Goal: Task Accomplishment & Management: Use online tool/utility

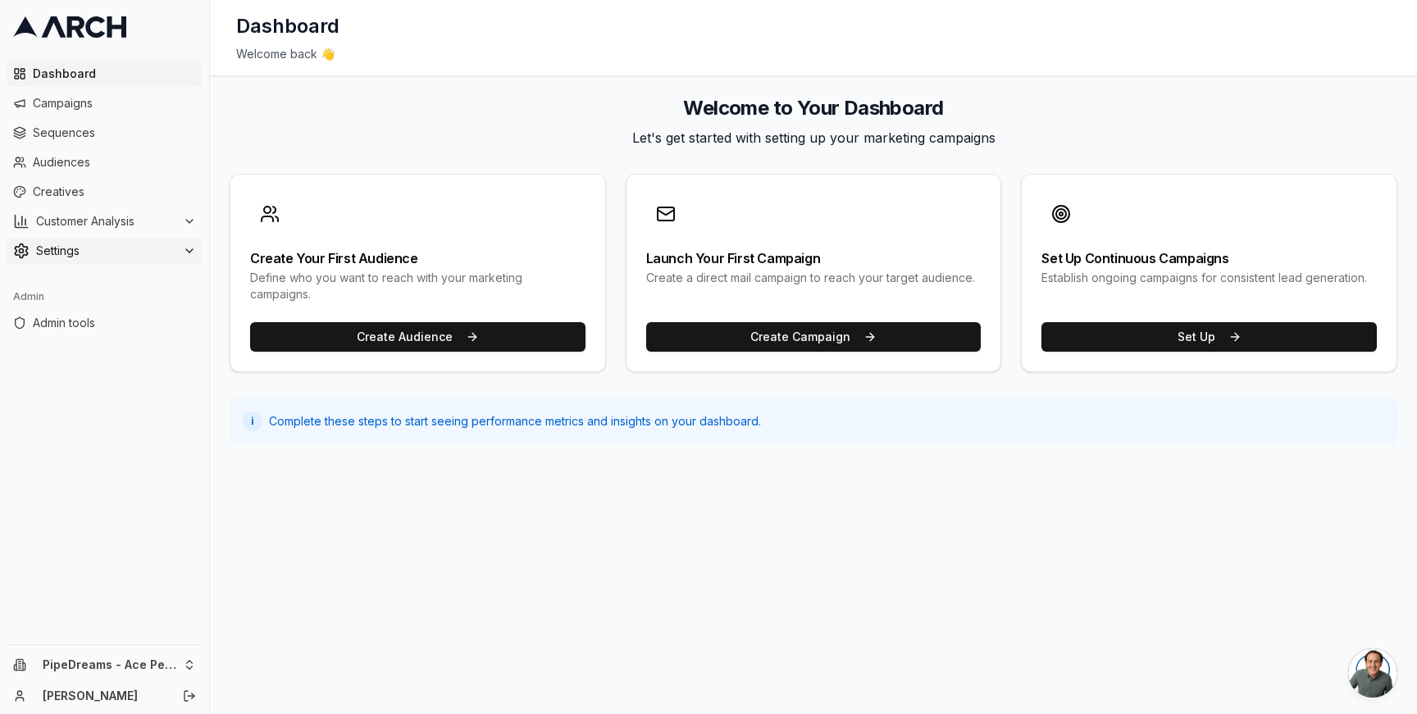
click at [112, 244] on span "Settings" at bounding box center [106, 251] width 140 height 16
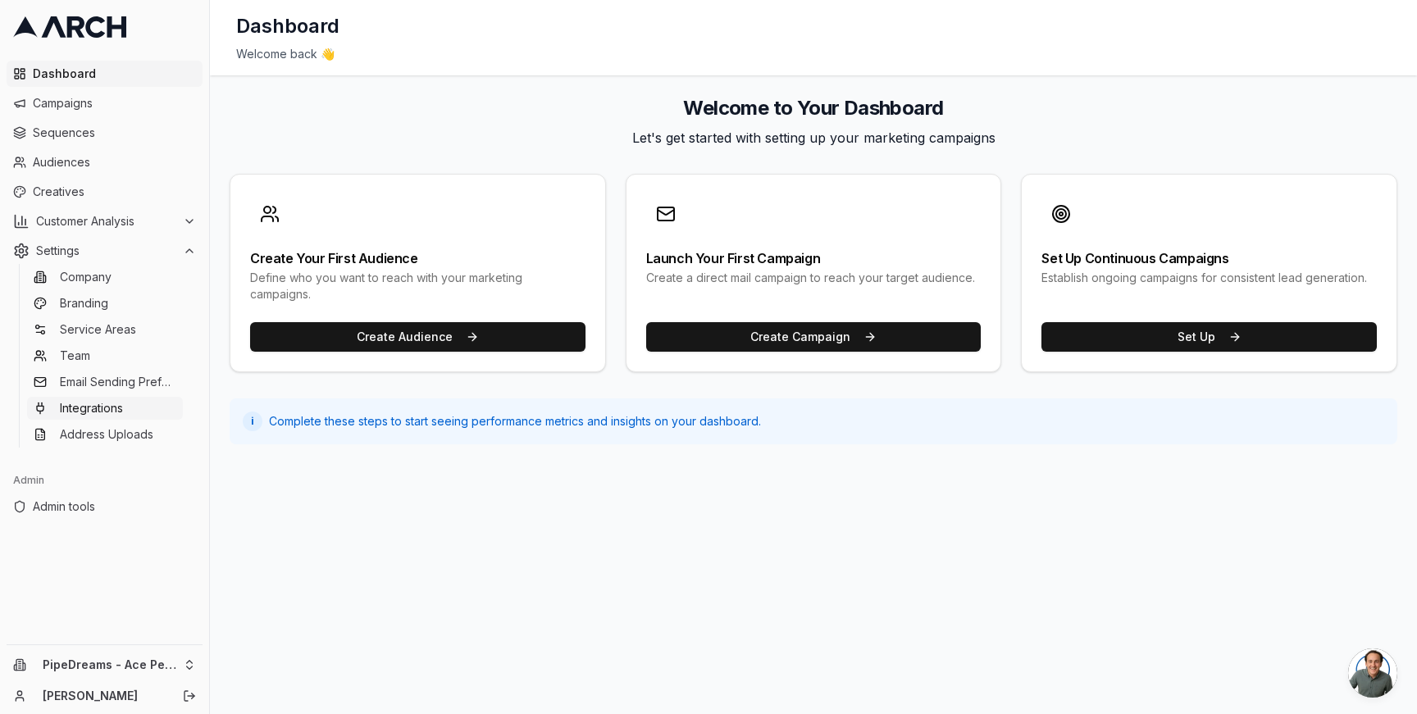
click at [131, 403] on link "Integrations" at bounding box center [105, 408] width 156 height 23
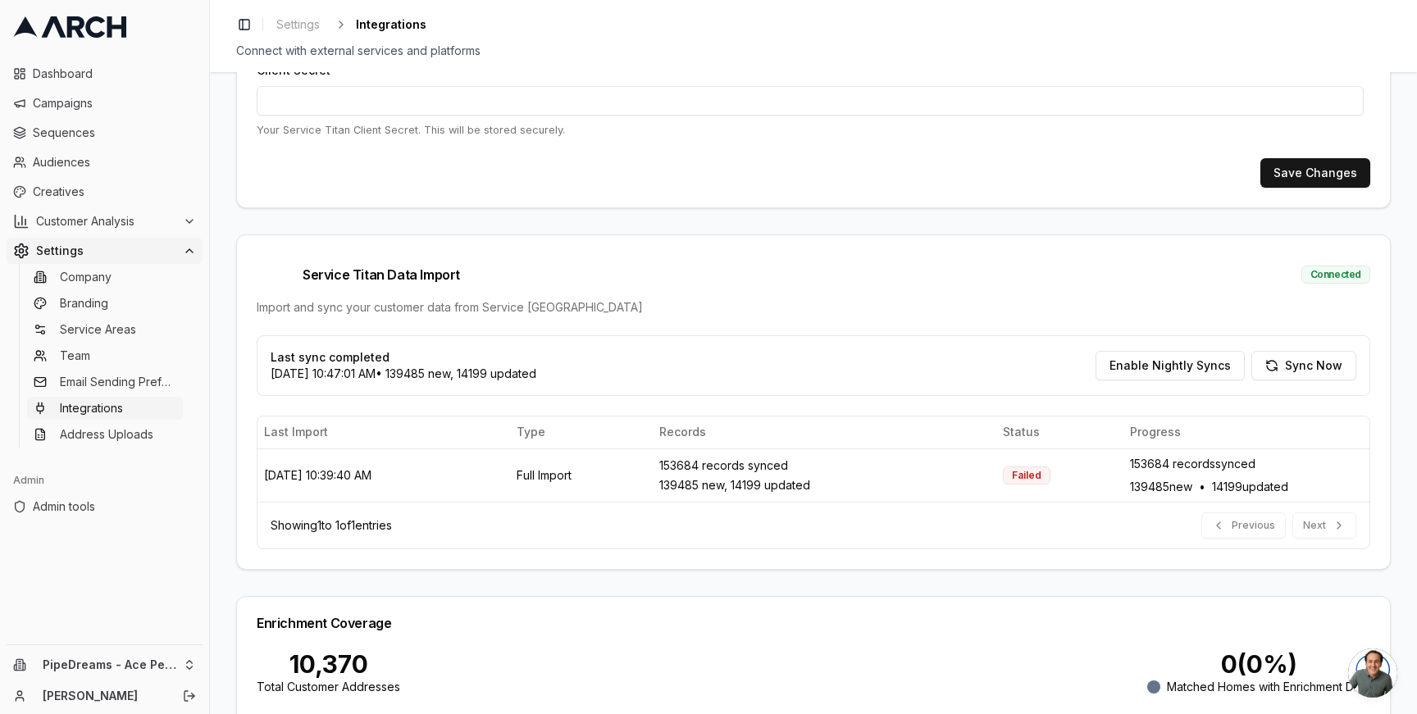
scroll to position [312, 0]
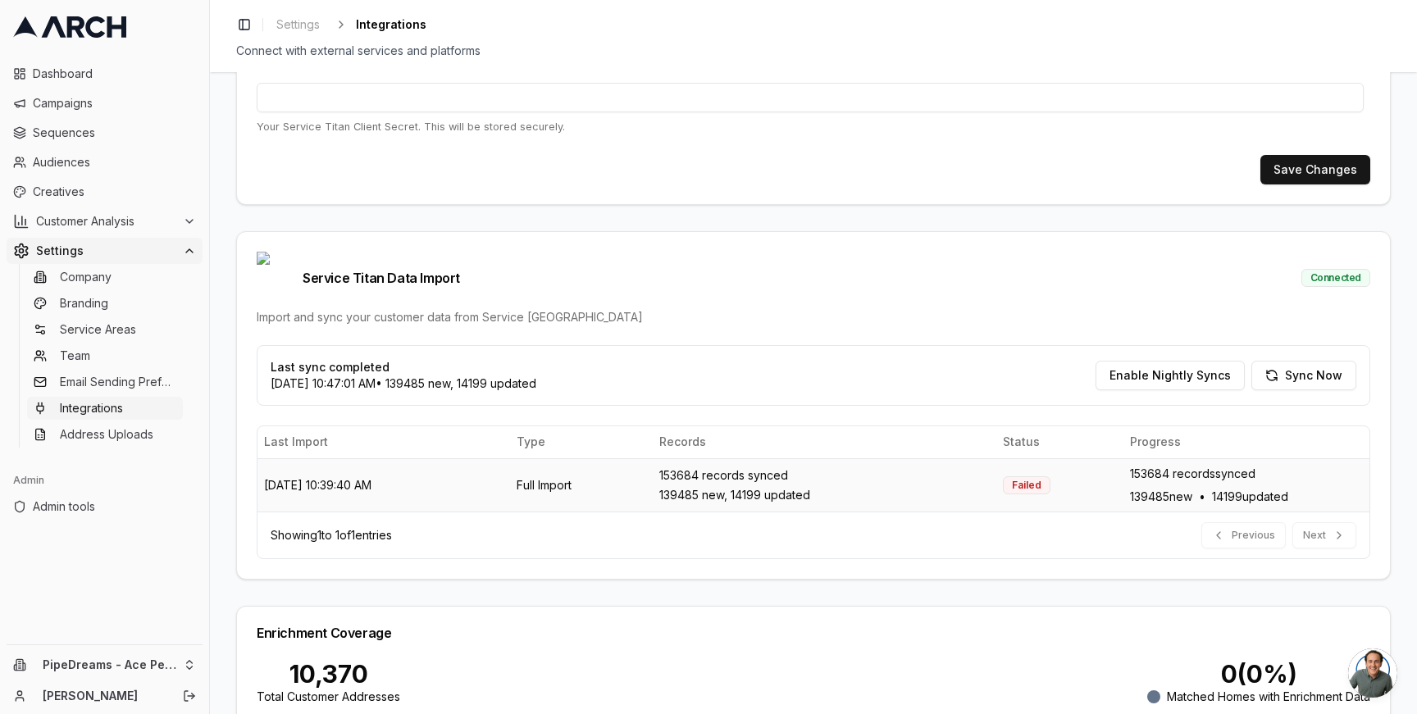
click at [1019, 476] on div "Failed" at bounding box center [1027, 485] width 48 height 18
click at [1009, 526] on div "Showing 1 to 1 of 1 entries Previous Next" at bounding box center [813, 535] width 1112 height 47
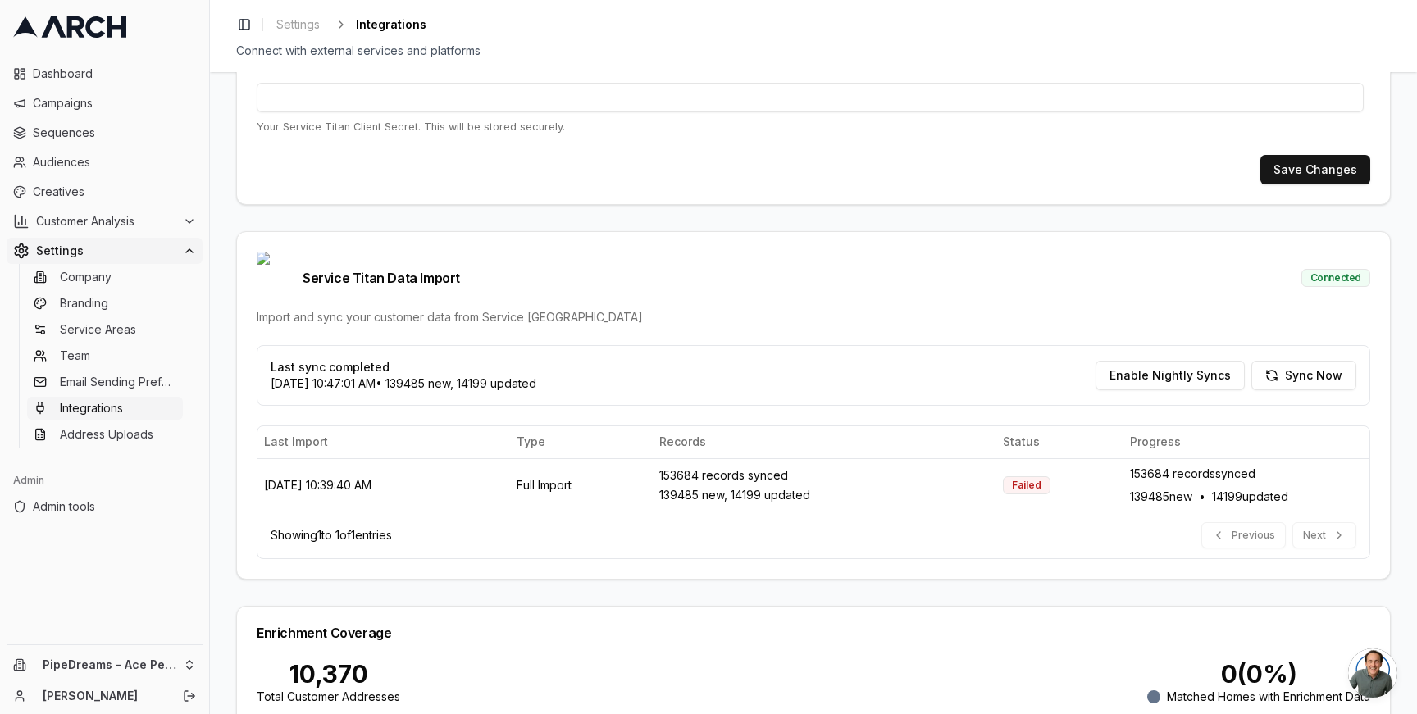
click at [1000, 512] on div "Showing 1 to 1 of 1 entries Previous Next" at bounding box center [813, 535] width 1112 height 47
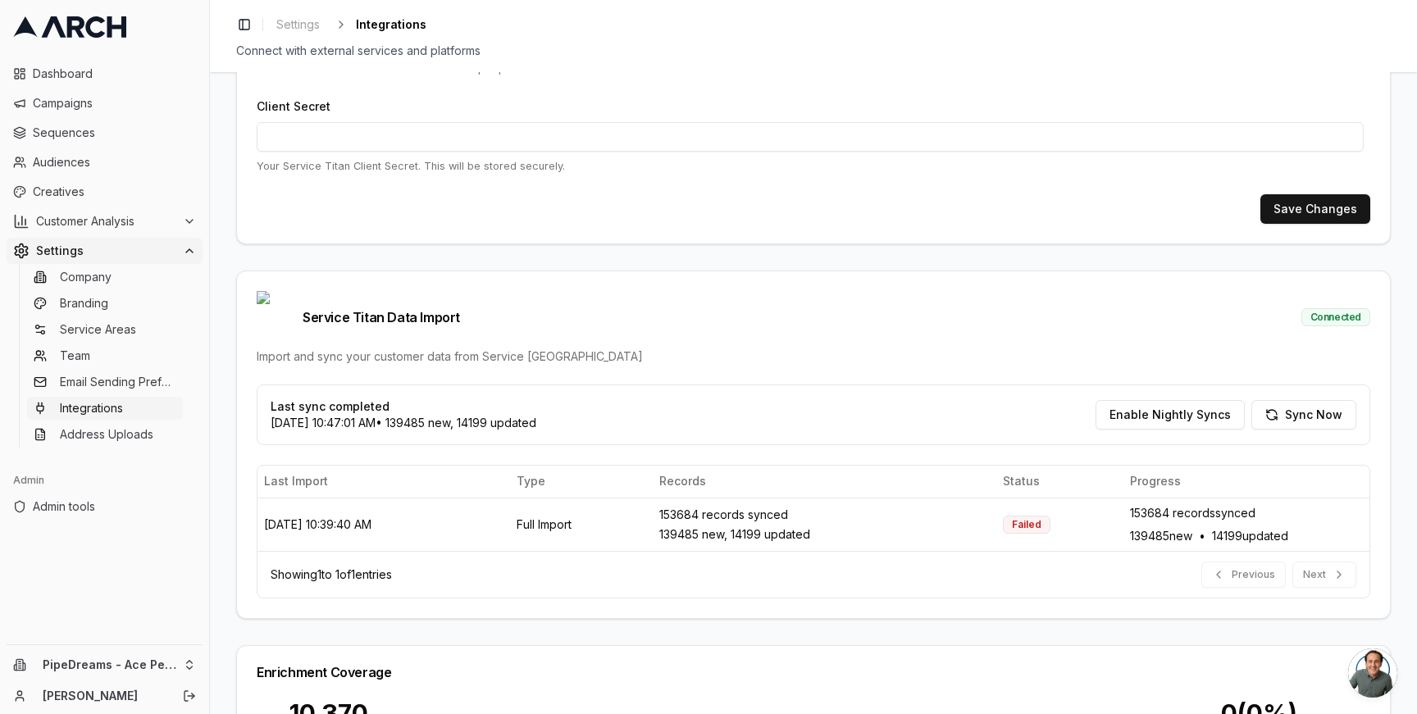
scroll to position [394, 0]
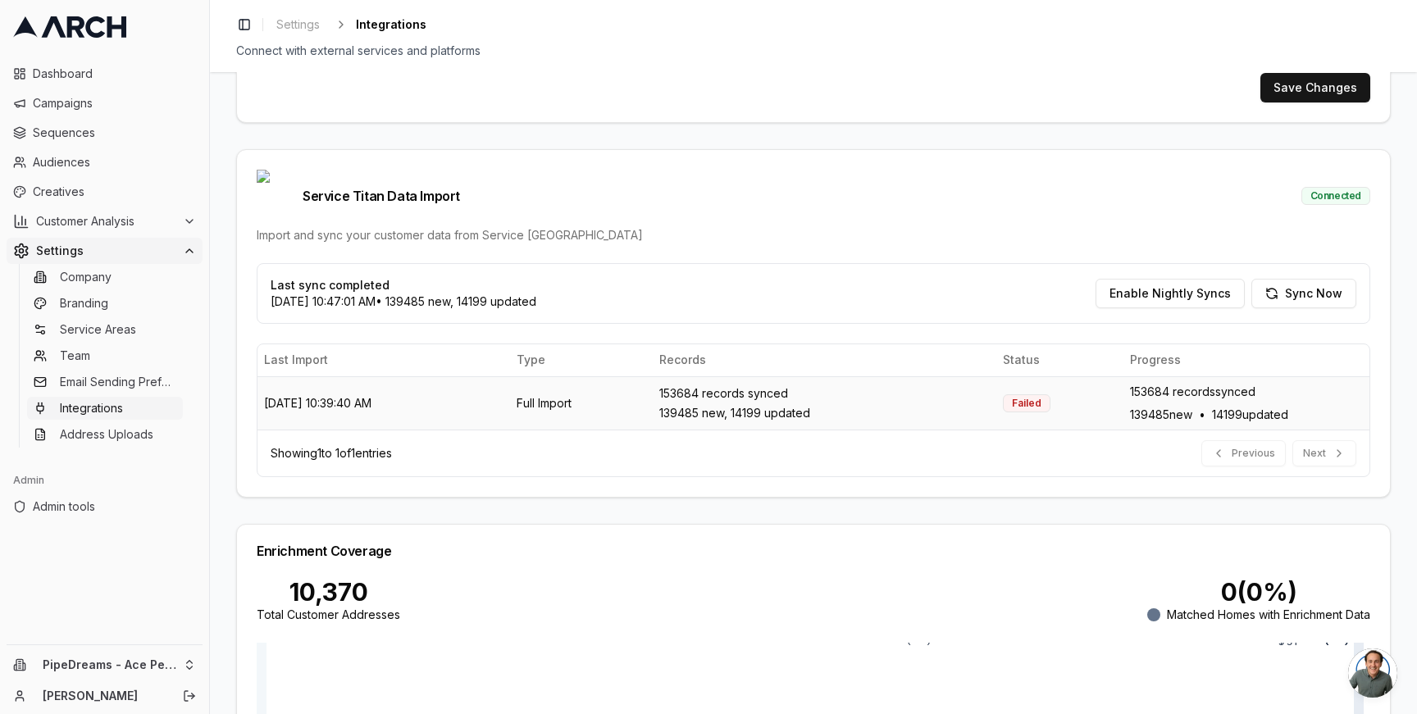
drag, startPoint x: 1274, startPoint y: 386, endPoint x: 1097, endPoint y: 385, distance: 176.3
click at [1097, 385] on tr "[DATE] 10:39:40 AM Full Import 153684 records synced 139485 new, 14199 updated …" at bounding box center [813, 403] width 1112 height 53
click at [1130, 384] on div "153684 records synced 139485 new • 14199 updated" at bounding box center [1246, 403] width 233 height 39
click at [97, 659] on html "Dashboard Campaigns Sequences Audiences Creatives Customer Analysis Settings Co…" at bounding box center [708, 357] width 1417 height 714
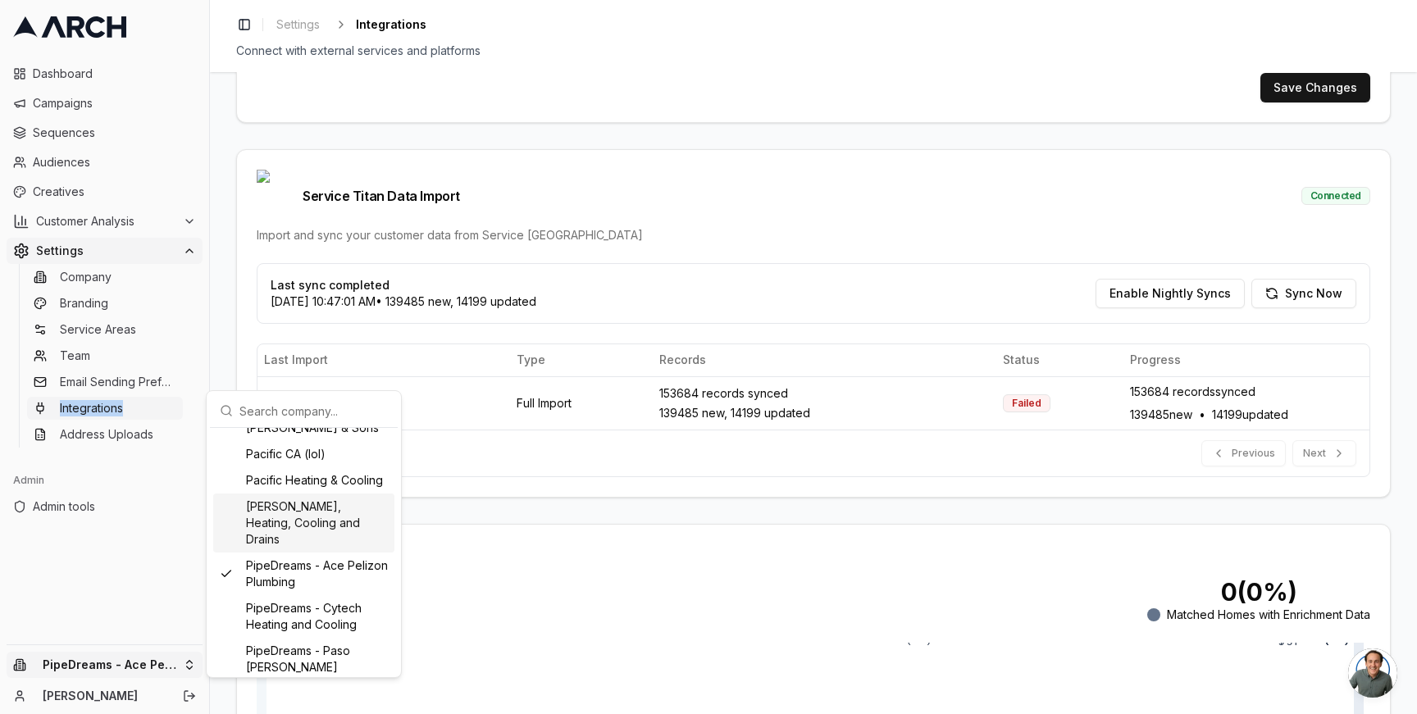
scroll to position [889, 0]
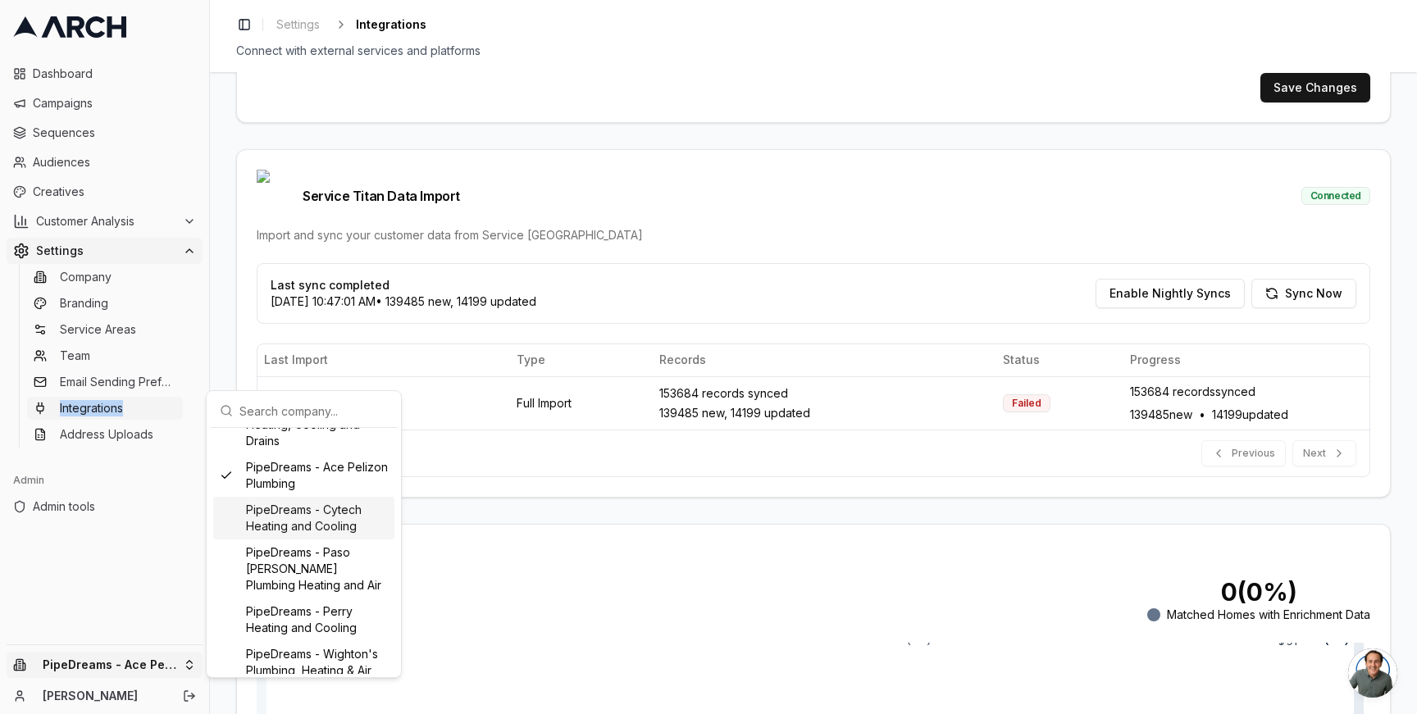
click at [332, 539] on div "PipeDreams - Cytech Heating and Cooling" at bounding box center [303, 518] width 181 height 43
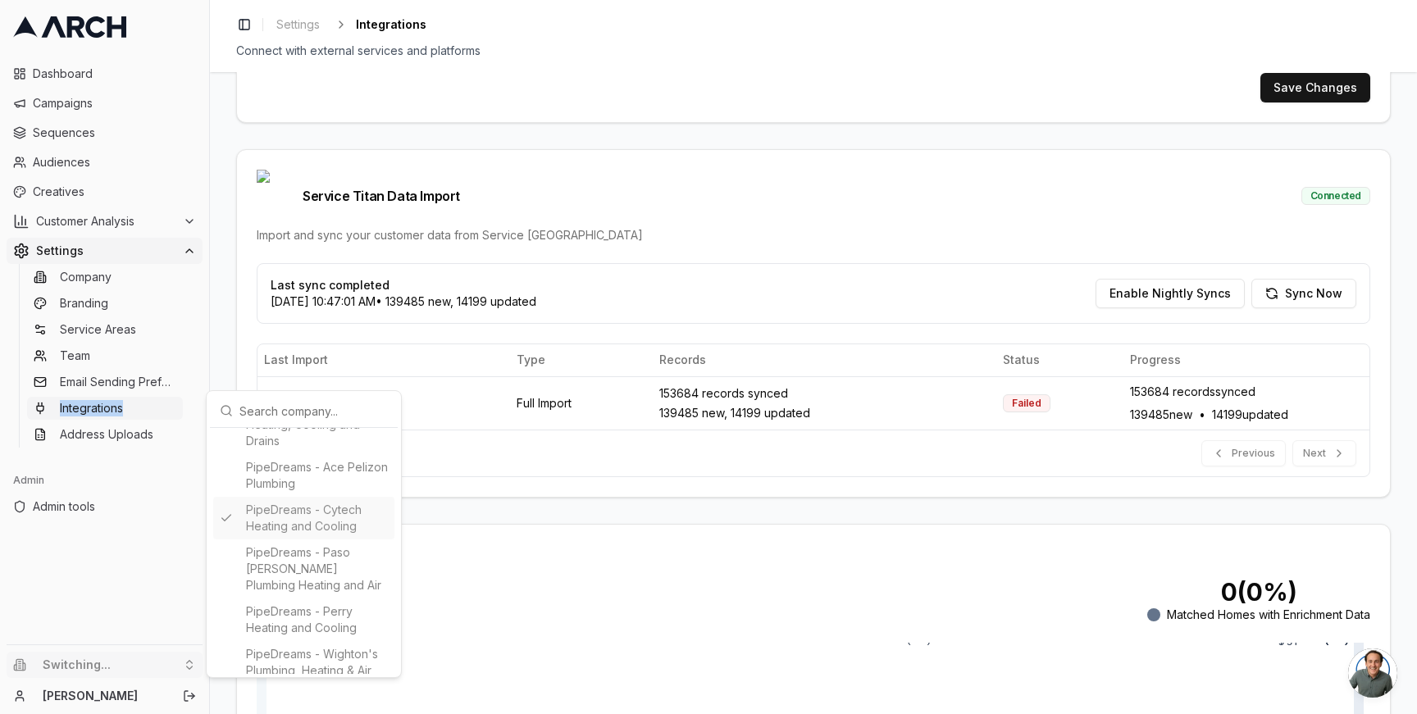
type input "2774950805"
type input "cid.ii7qbo75mmu8aqe4idjugdr1e"
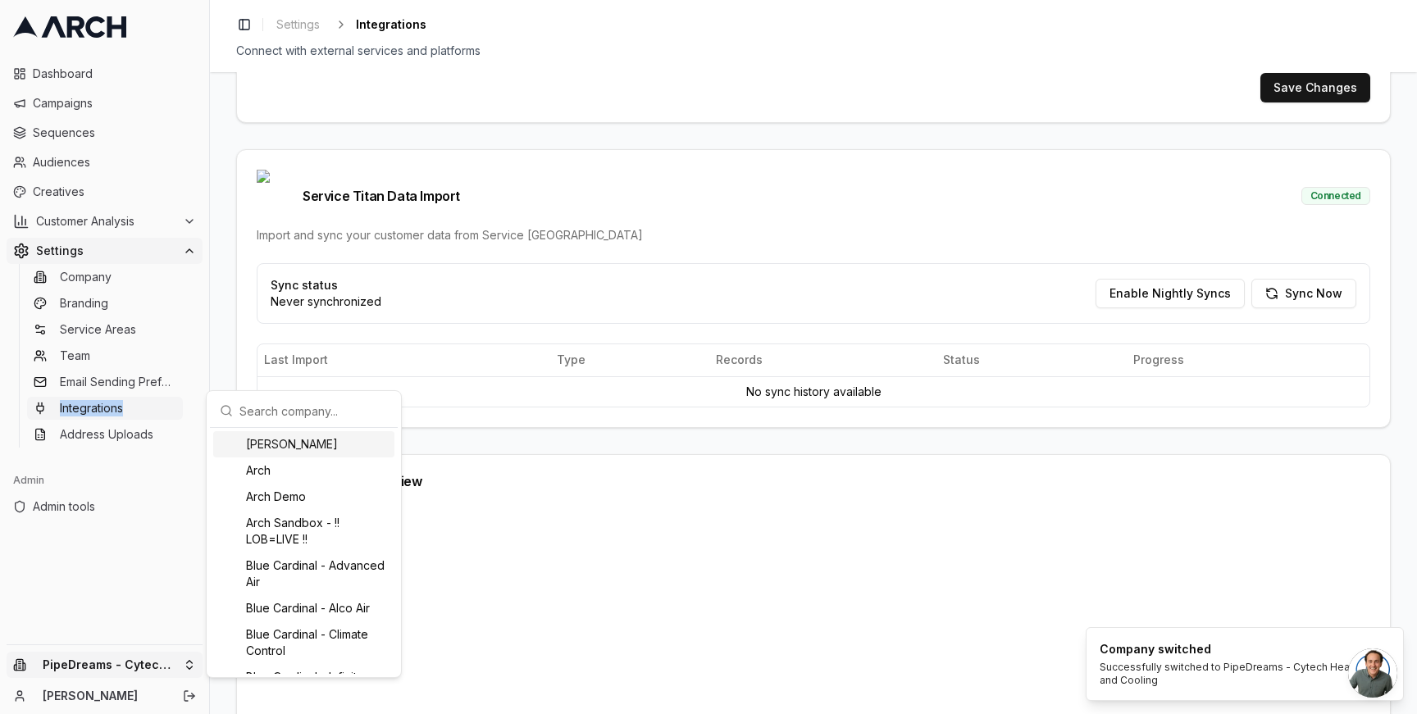
click at [183, 671] on html "Dashboard Campaigns Sequences Audiences Creatives Customer Analysis Settings Co…" at bounding box center [708, 357] width 1417 height 714
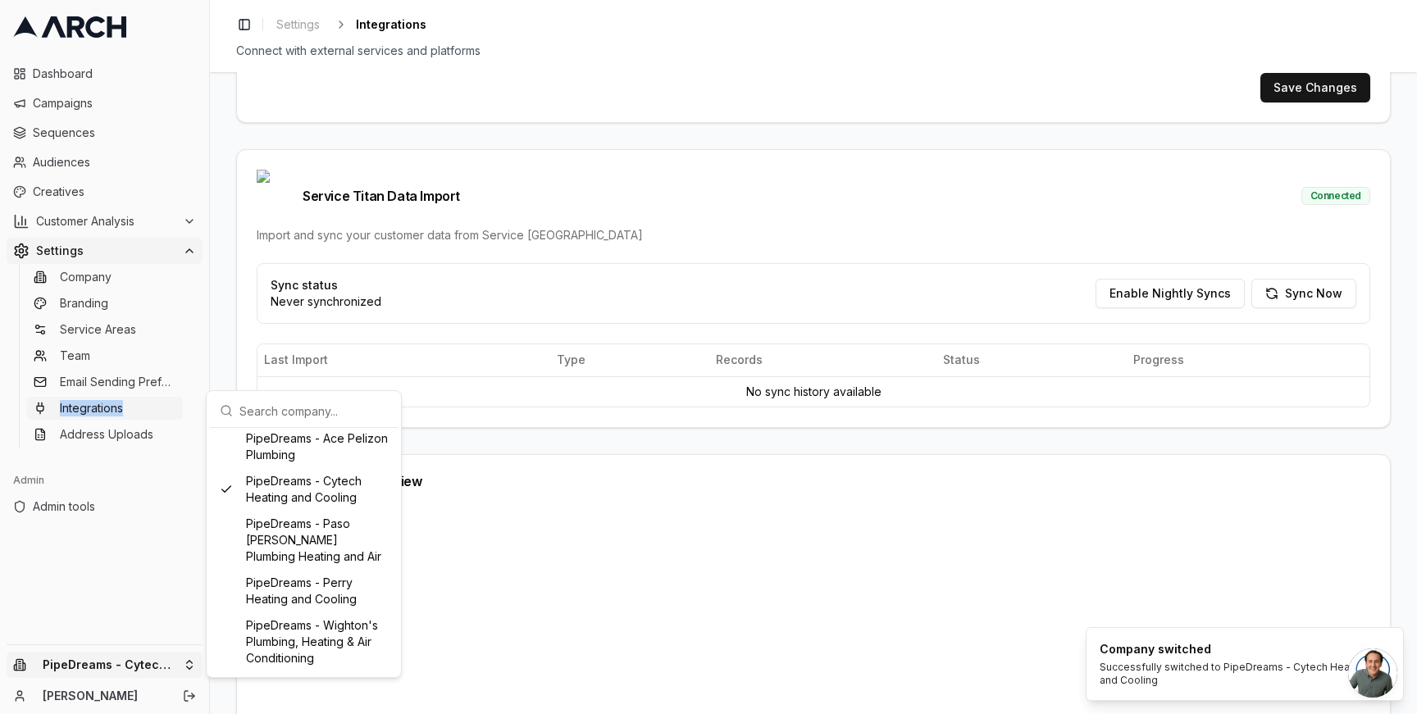
scroll to position [869, 0]
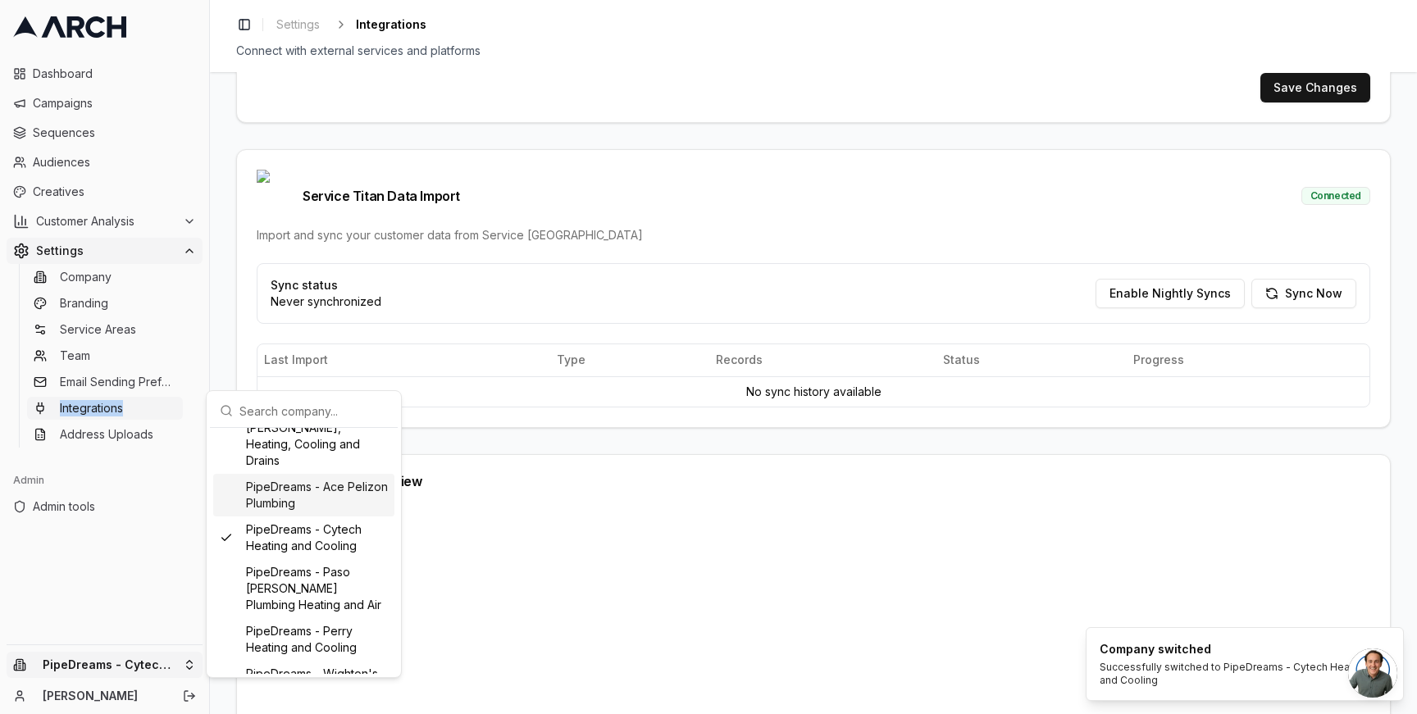
click at [340, 517] on div "PipeDreams - Ace Pelizon Plumbing" at bounding box center [303, 495] width 181 height 43
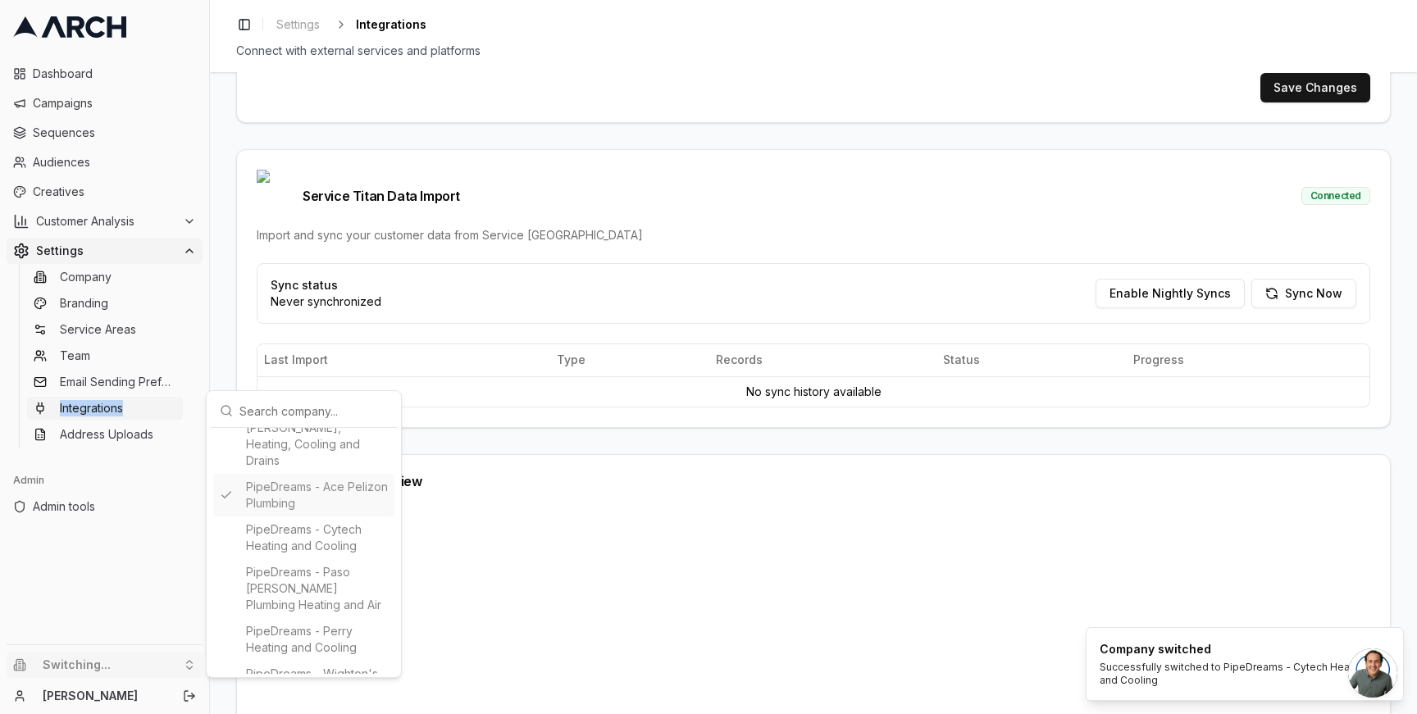
type input "329652740"
type input "cid.uip1ytb3vdgm4673l122l8mkm"
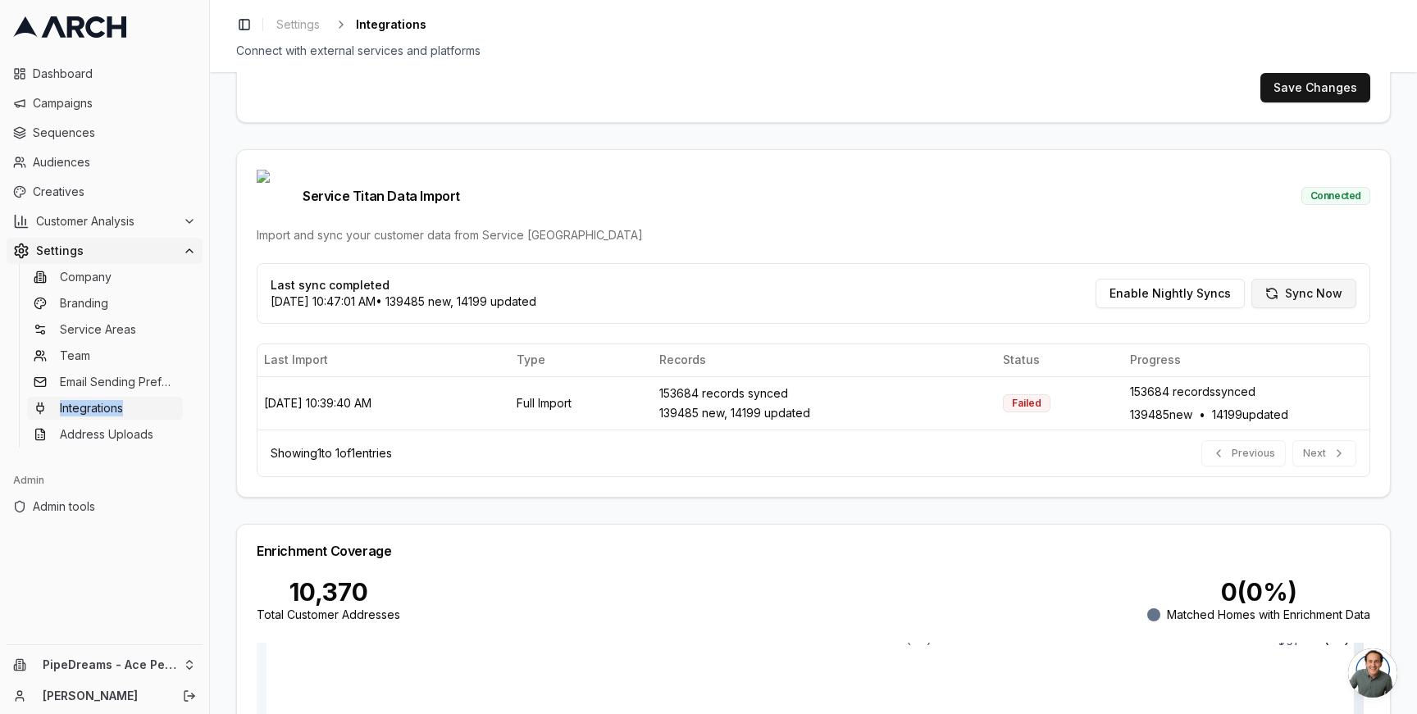
click at [1306, 279] on button "Sync Now" at bounding box center [1303, 294] width 105 height 30
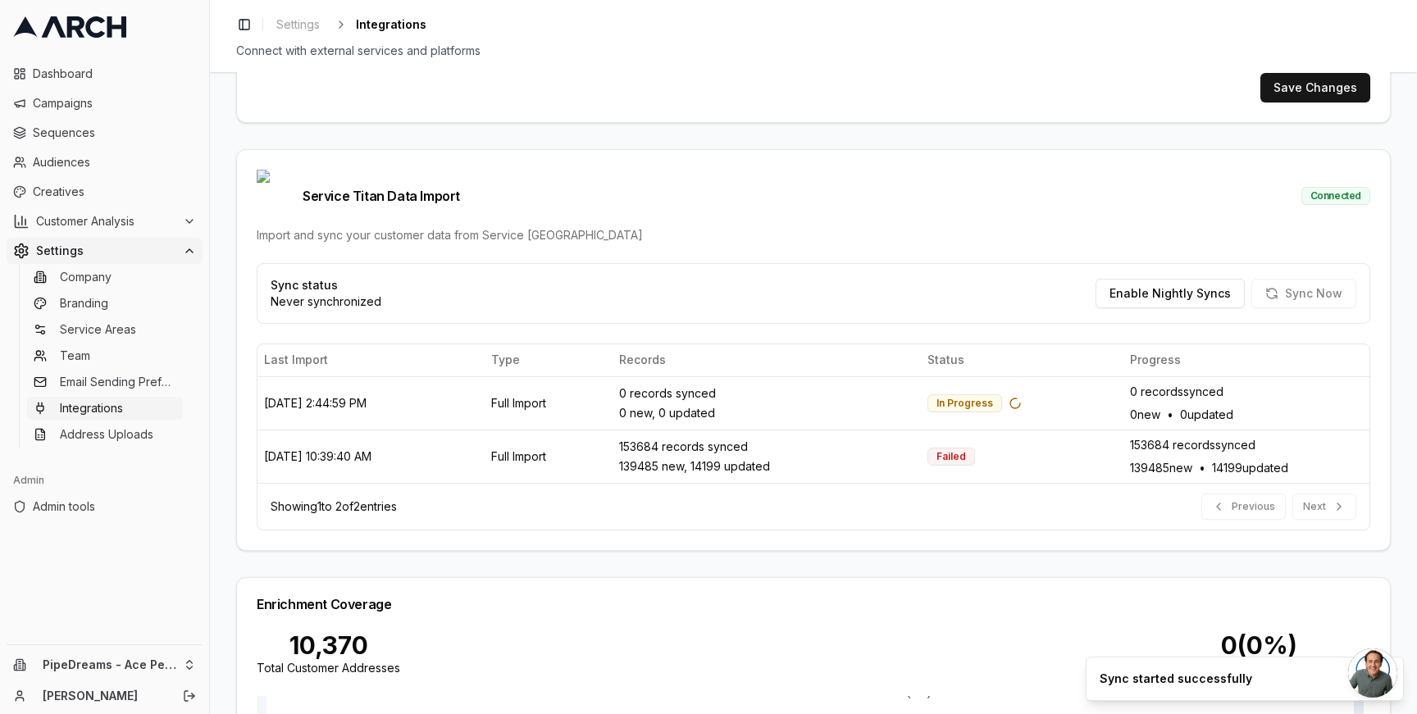
click at [1384, 274] on div "Service Titan Integration Setup Configure your Service Titan API credentials to…" at bounding box center [813, 393] width 1207 height 642
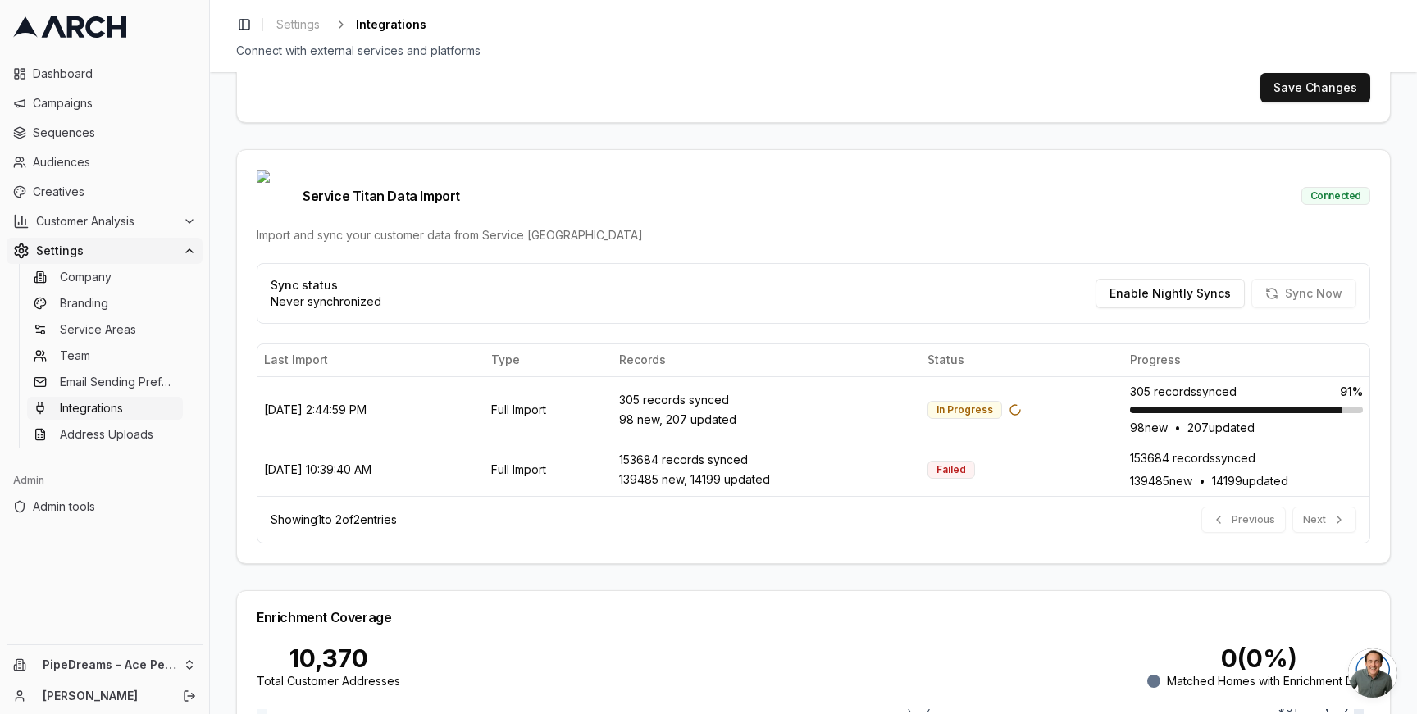
click at [1383, 244] on div "Service Titan Data Import Connected Import and sync your customer data from Ser…" at bounding box center [813, 357] width 1155 height 416
click at [218, 512] on div "Service Titan Integration Setup Configure your Service Titan API credentials to…" at bounding box center [813, 393] width 1207 height 642
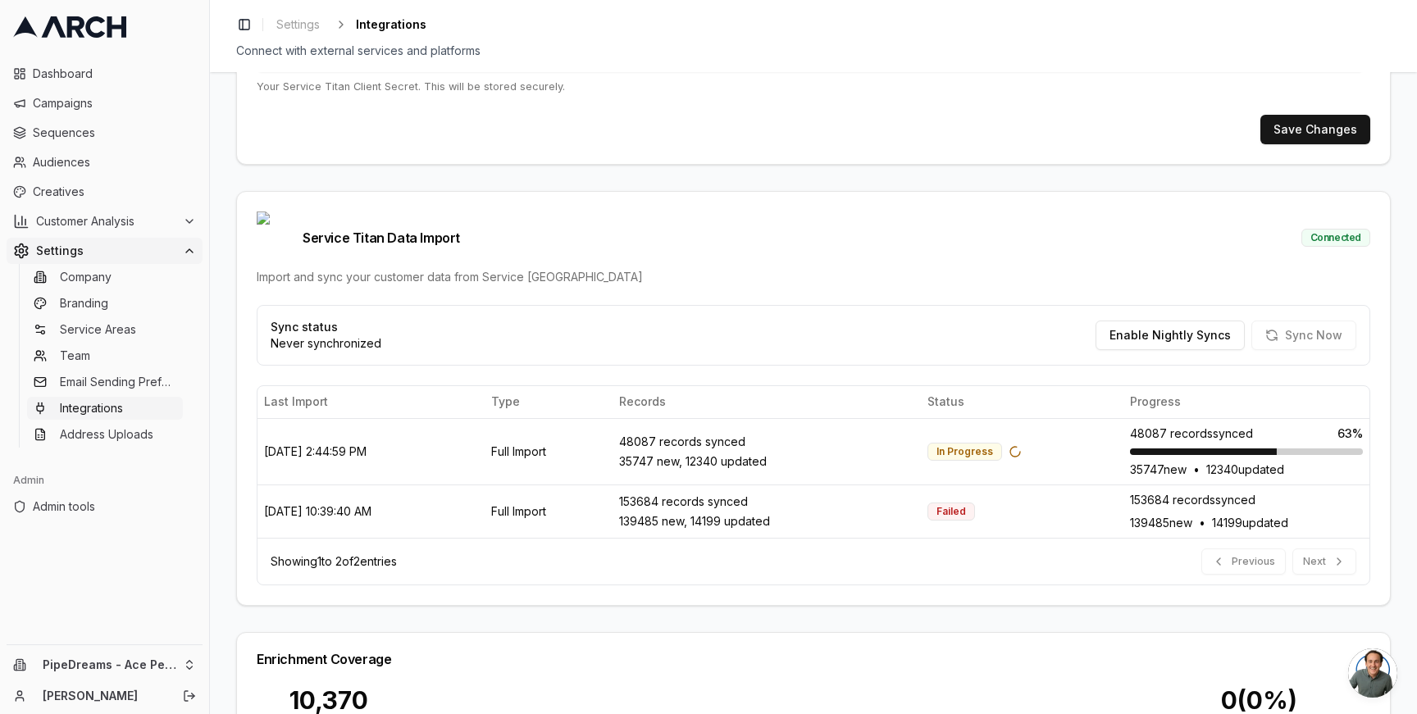
scroll to position [353, 0]
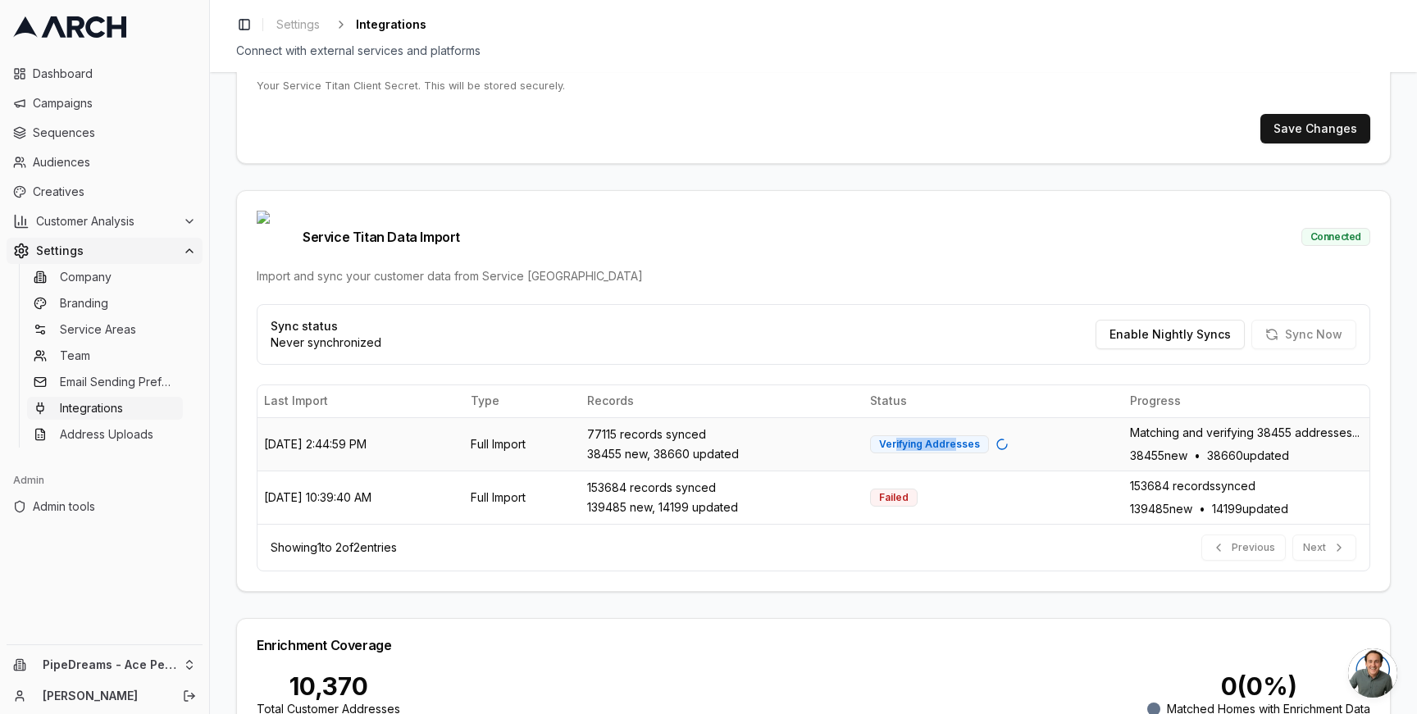
drag, startPoint x: 962, startPoint y: 415, endPoint x: 904, endPoint y: 415, distance: 58.2
click at [904, 435] on div "Verifying Addresses" at bounding box center [929, 444] width 119 height 18
click at [916, 435] on div "Verifying Addresses" at bounding box center [929, 444] width 119 height 18
click at [1231, 425] on span "Matching and verifying 38455 addresses..." at bounding box center [1245, 433] width 230 height 16
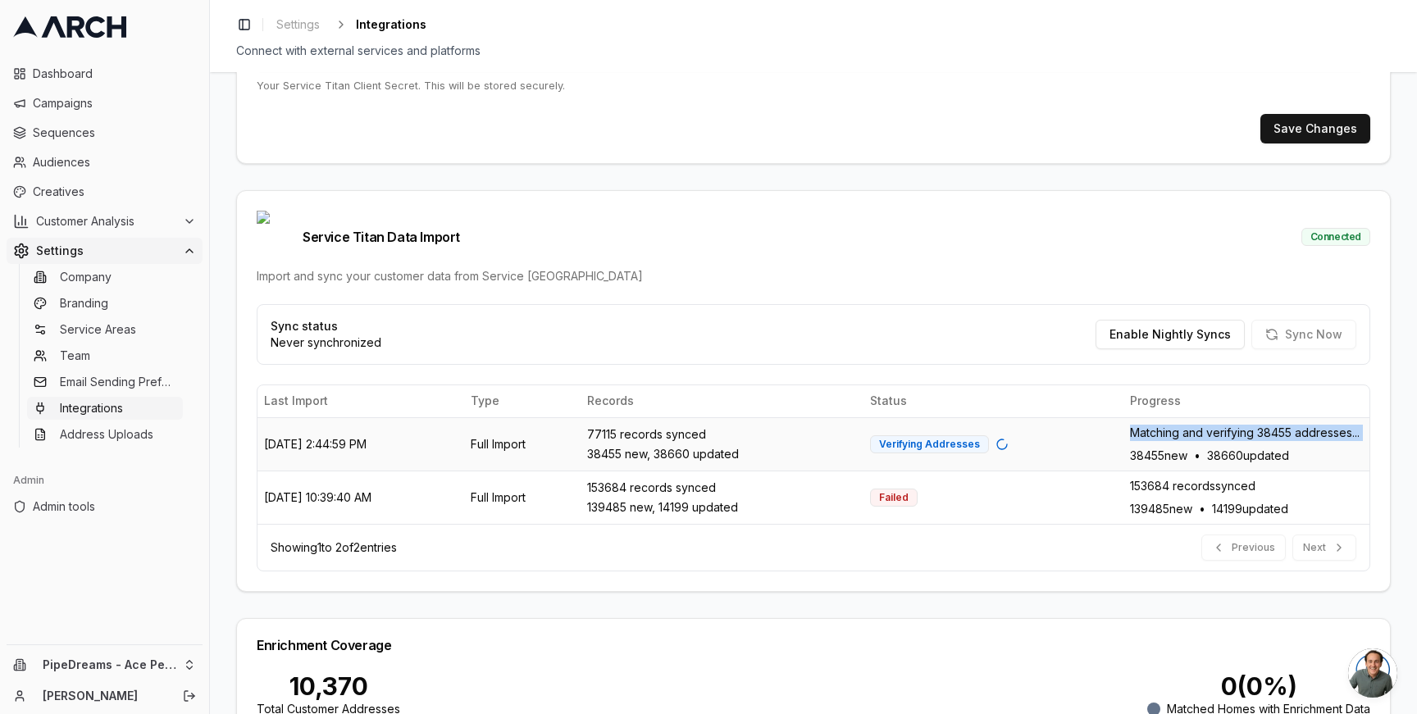
click at [1231, 425] on span "Matching and verifying 38455 addresses..." at bounding box center [1245, 433] width 230 height 16
click at [1243, 425] on div "Matching and verifying 38455 addresses... 38455 new • 38660 updated" at bounding box center [1246, 444] width 233 height 39
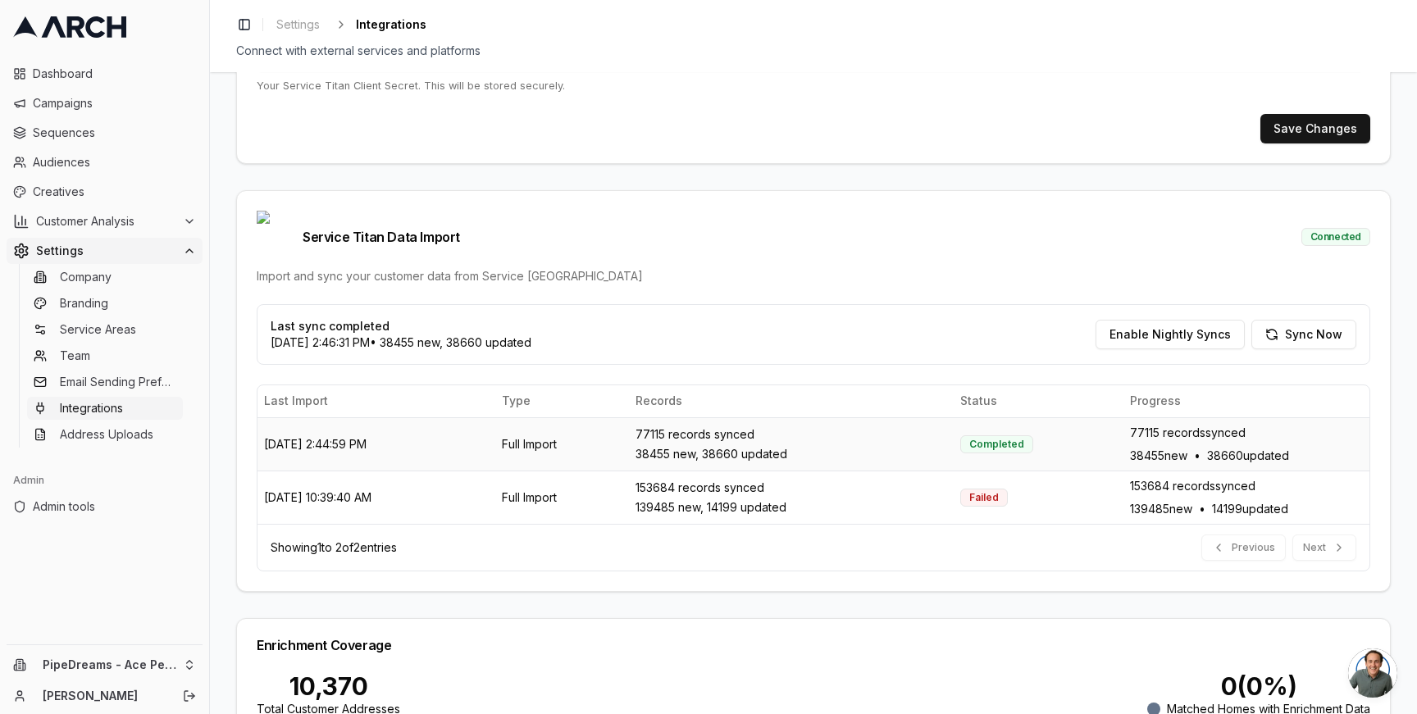
click at [999, 435] on div "Completed" at bounding box center [996, 444] width 73 height 18
click at [1028, 435] on div "Completed" at bounding box center [996, 444] width 73 height 18
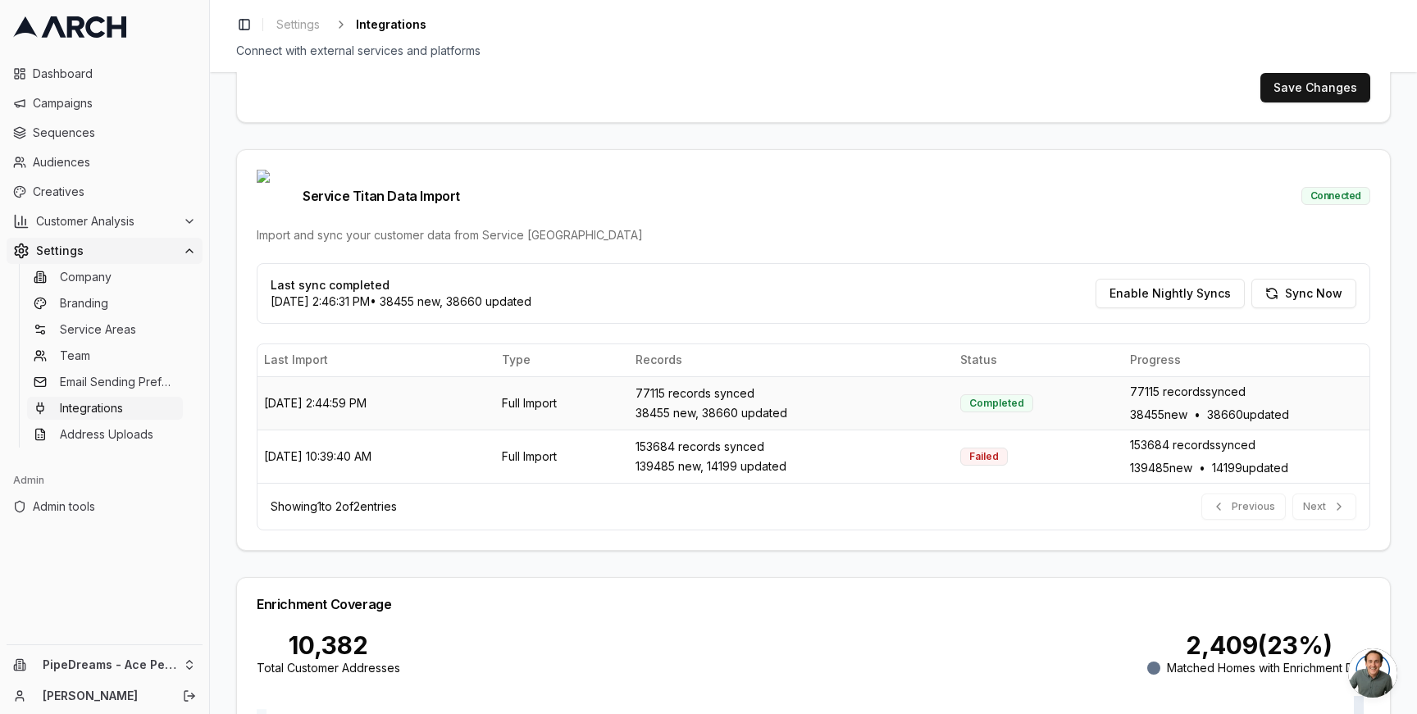
scroll to position [399, 0]
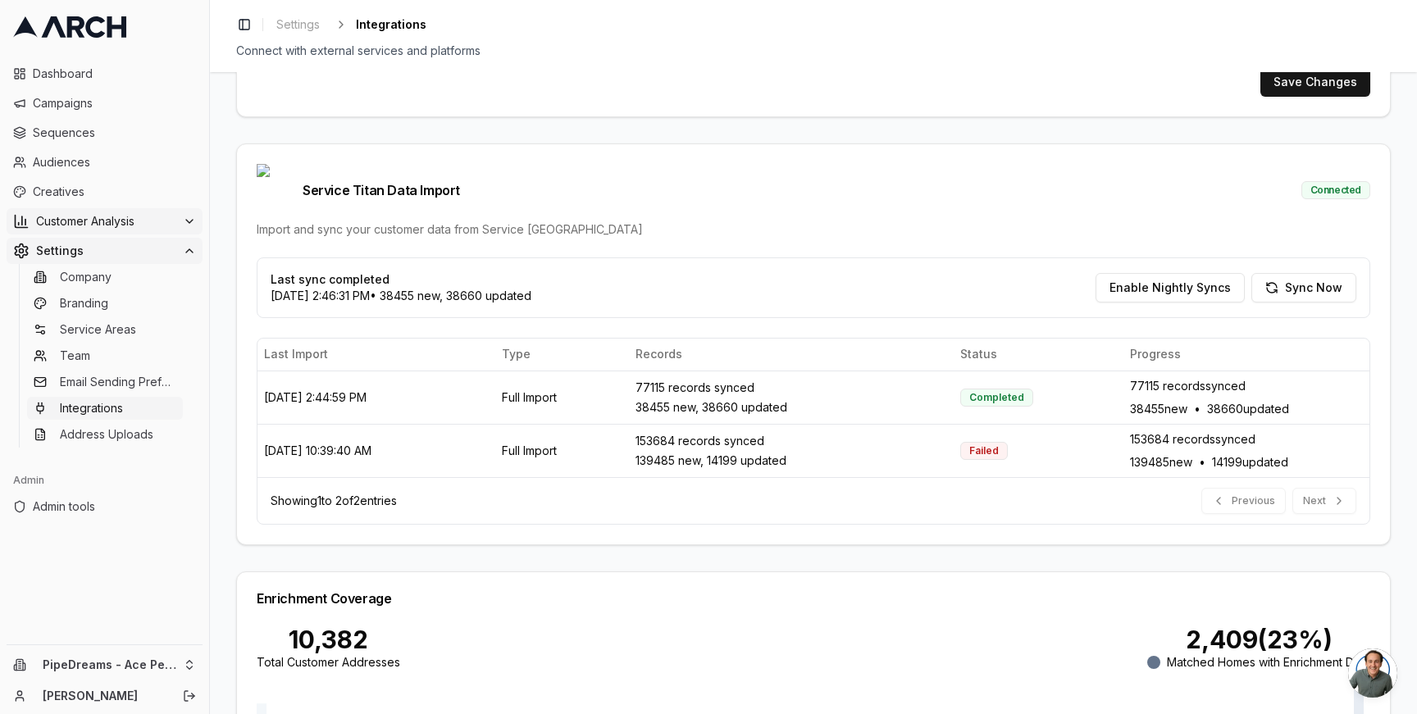
click at [134, 216] on span "Customer Analysis" at bounding box center [106, 221] width 140 height 16
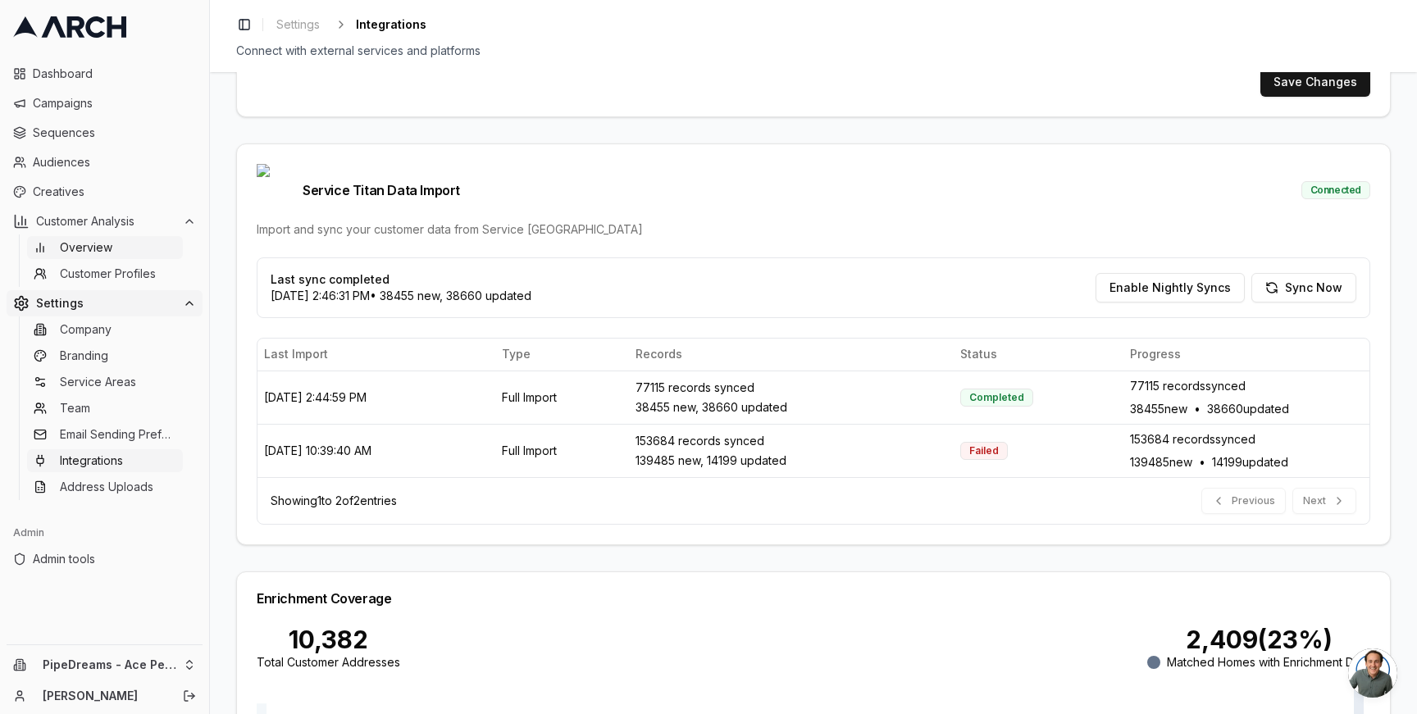
click at [120, 250] on link "Overview" at bounding box center [105, 247] width 156 height 23
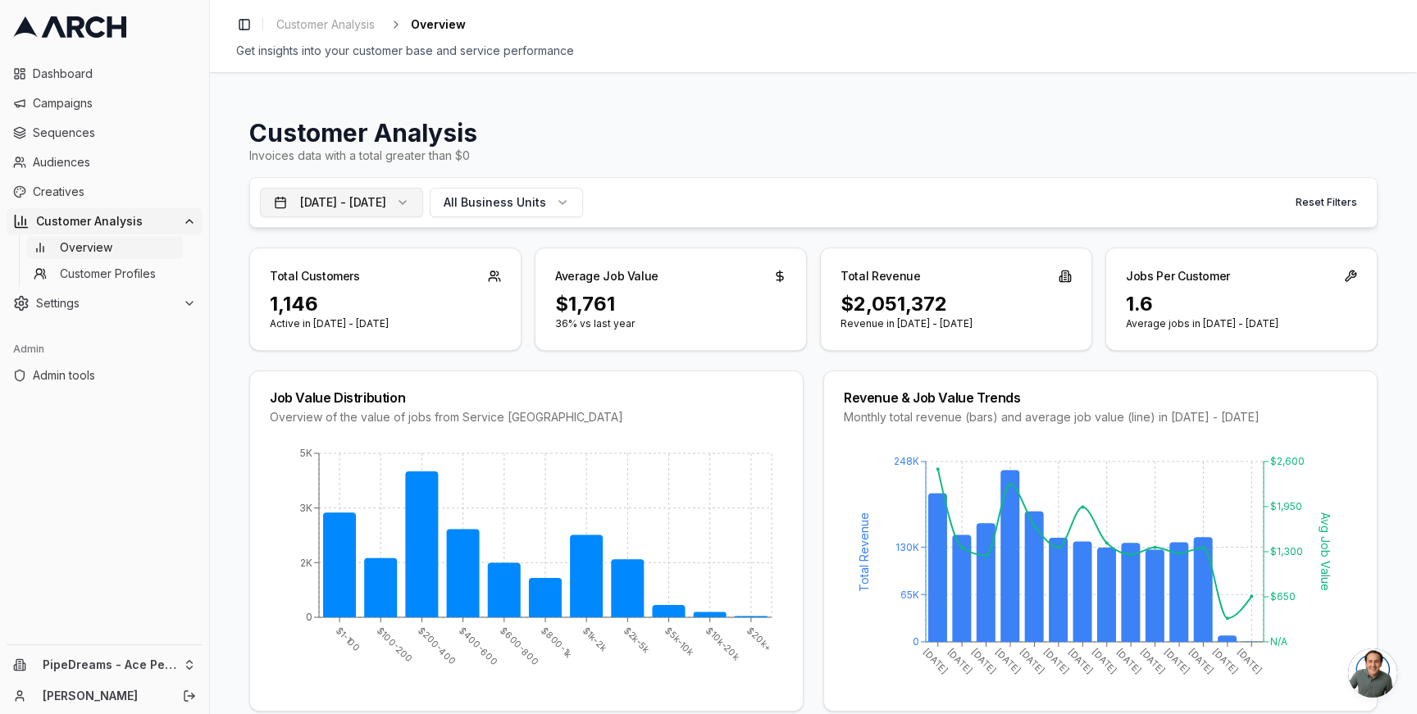
click at [423, 198] on button "Aug 11, 2024 - Aug 10, 2025" at bounding box center [341, 203] width 163 height 30
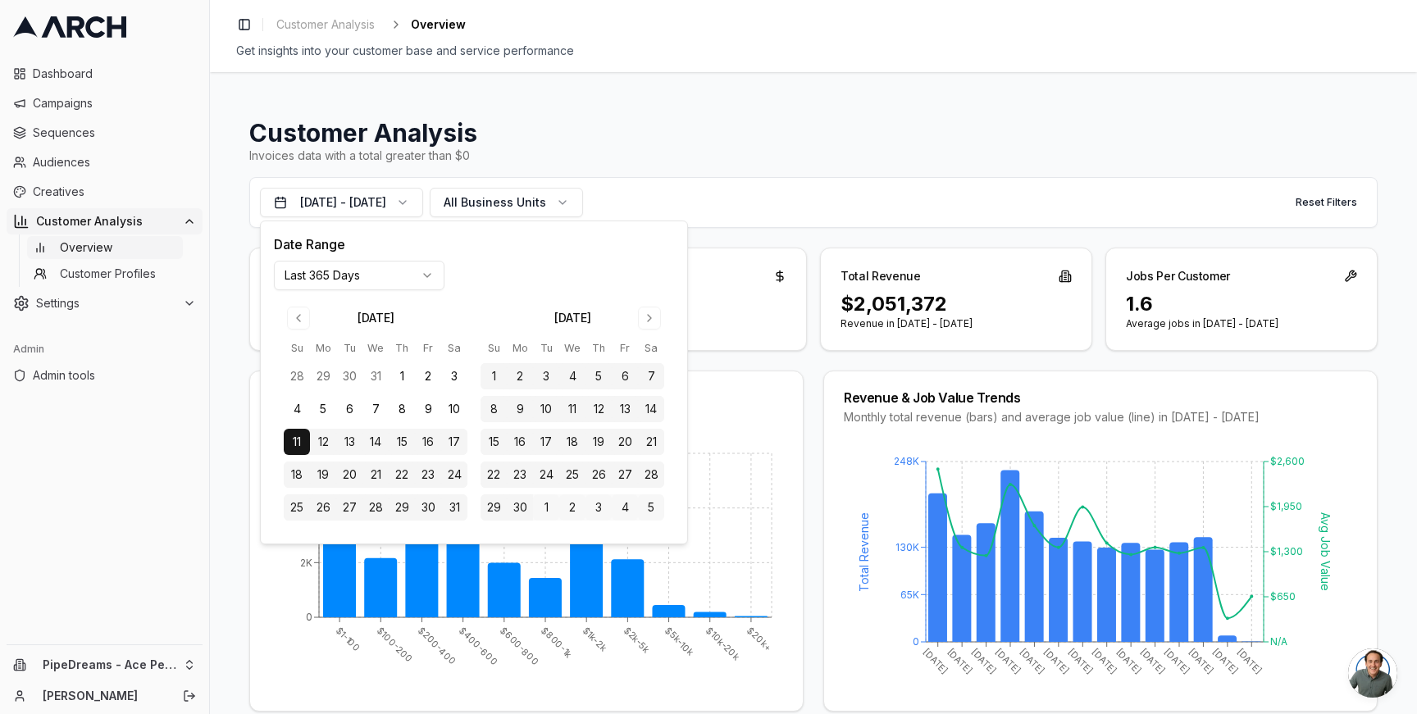
click at [423, 277] on html "Dashboard Campaigns Sequences Audiences Creatives Customer Analysis Overview Cu…" at bounding box center [708, 357] width 1417 height 714
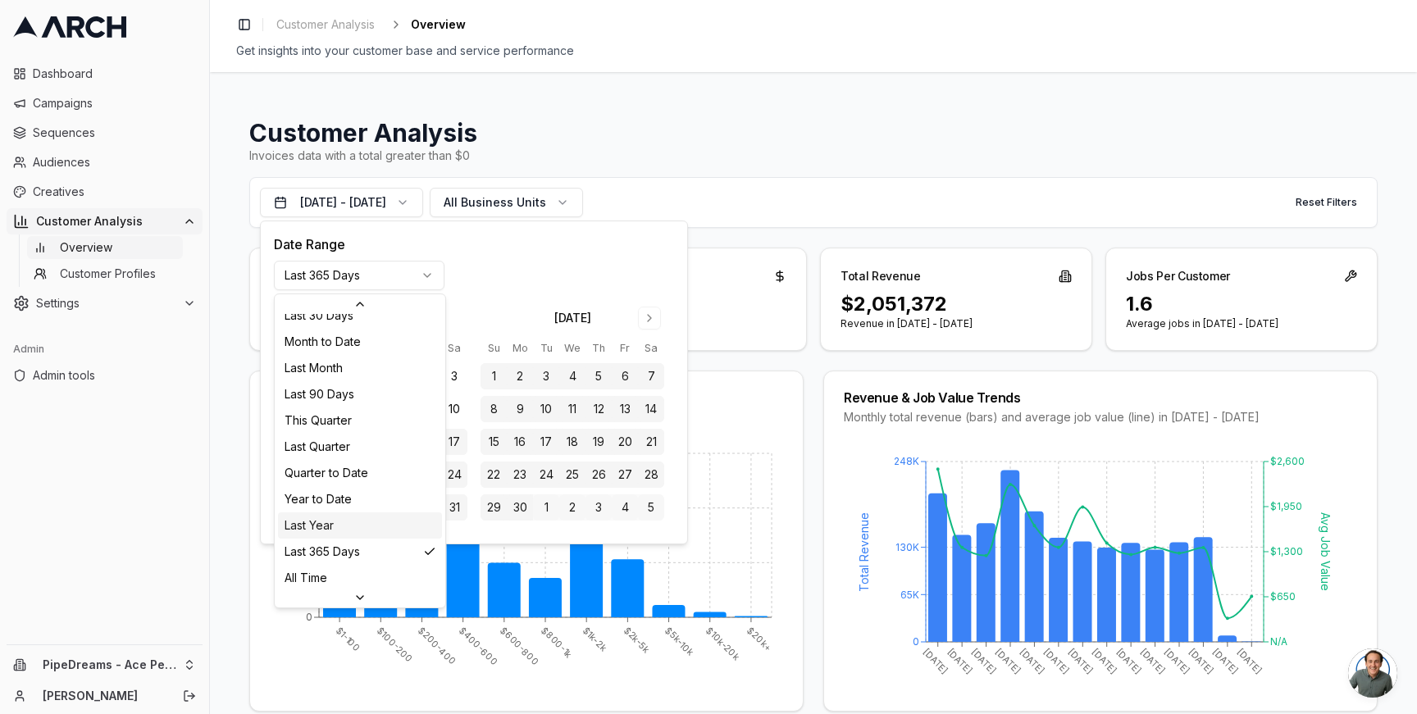
scroll to position [212, 0]
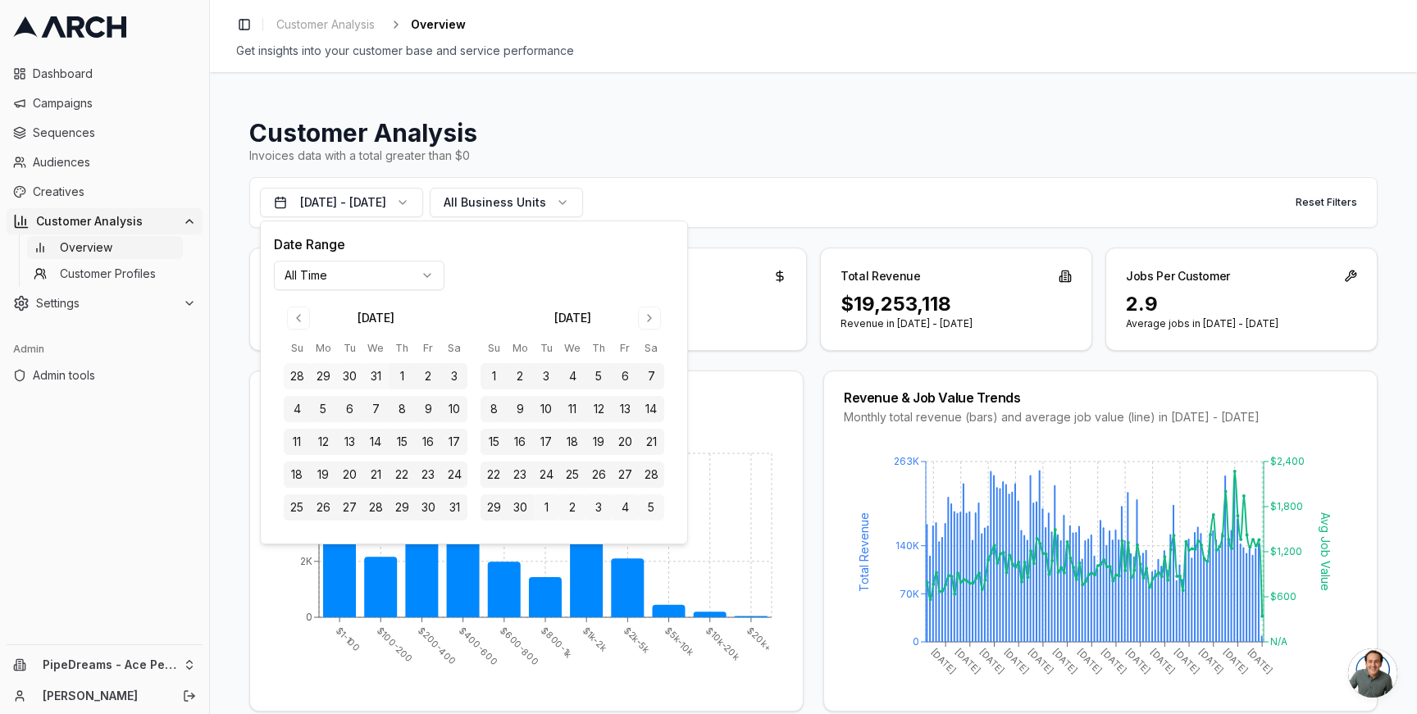
click at [815, 392] on div "Job Value Distribution Overview of the value of jobs from Service Titan $1-100 …" at bounding box center [813, 541] width 1128 height 341
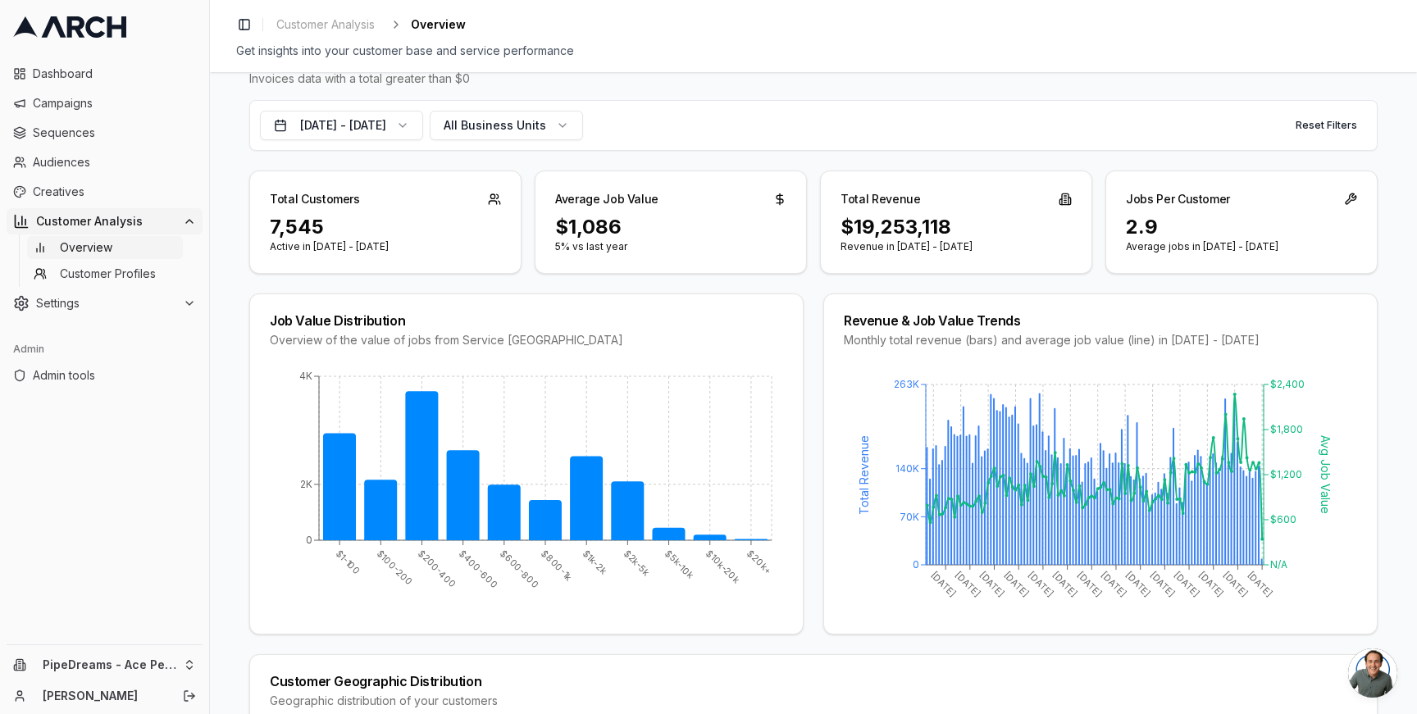
scroll to position [0, 0]
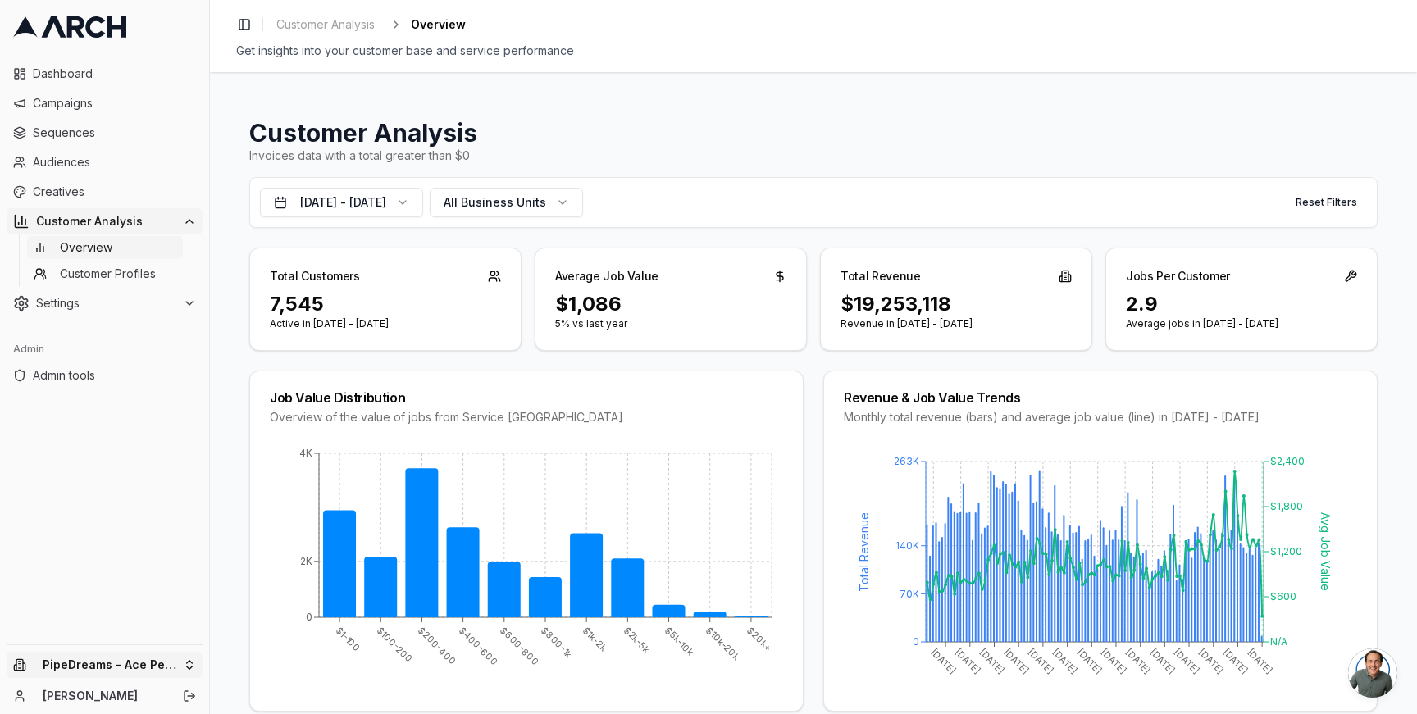
click at [159, 666] on html "Dashboard Campaigns Sequences Audiences Creatives Customer Analysis Overview Cu…" at bounding box center [708, 357] width 1417 height 714
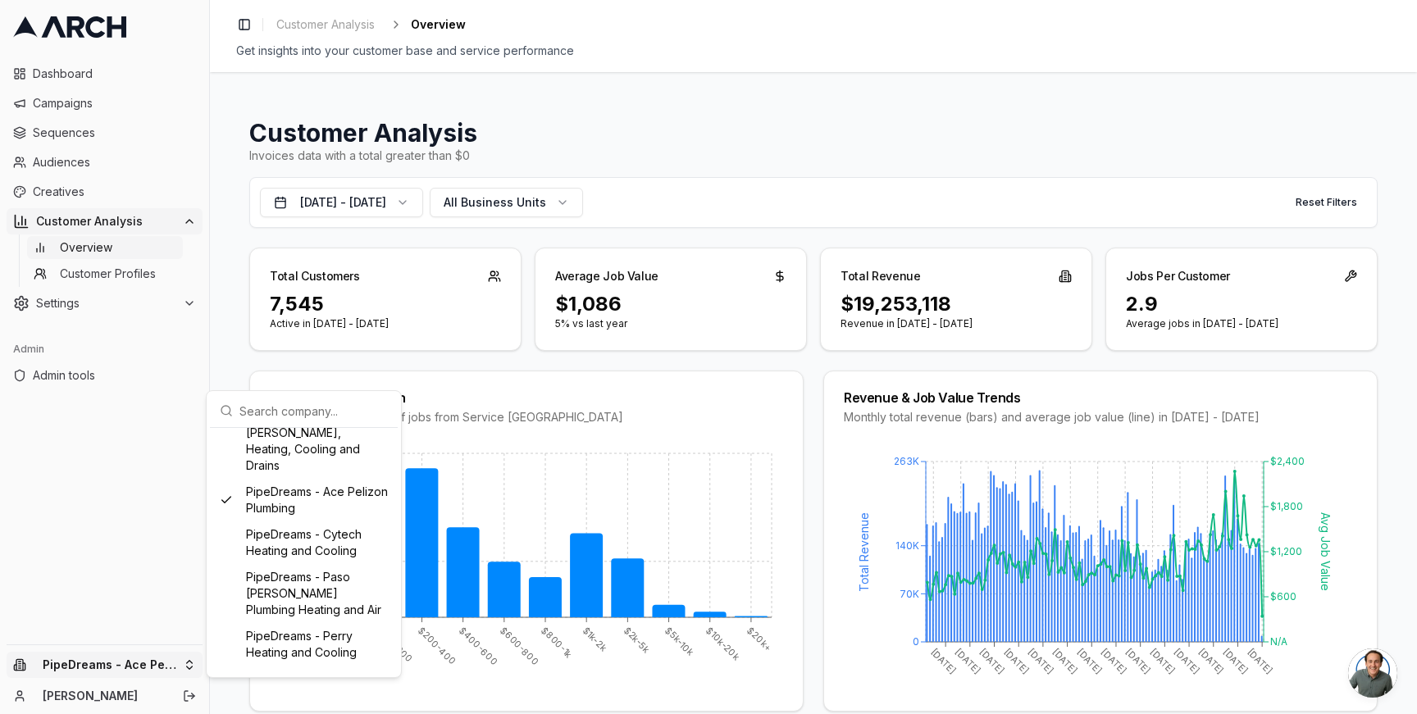
scroll to position [907, 0]
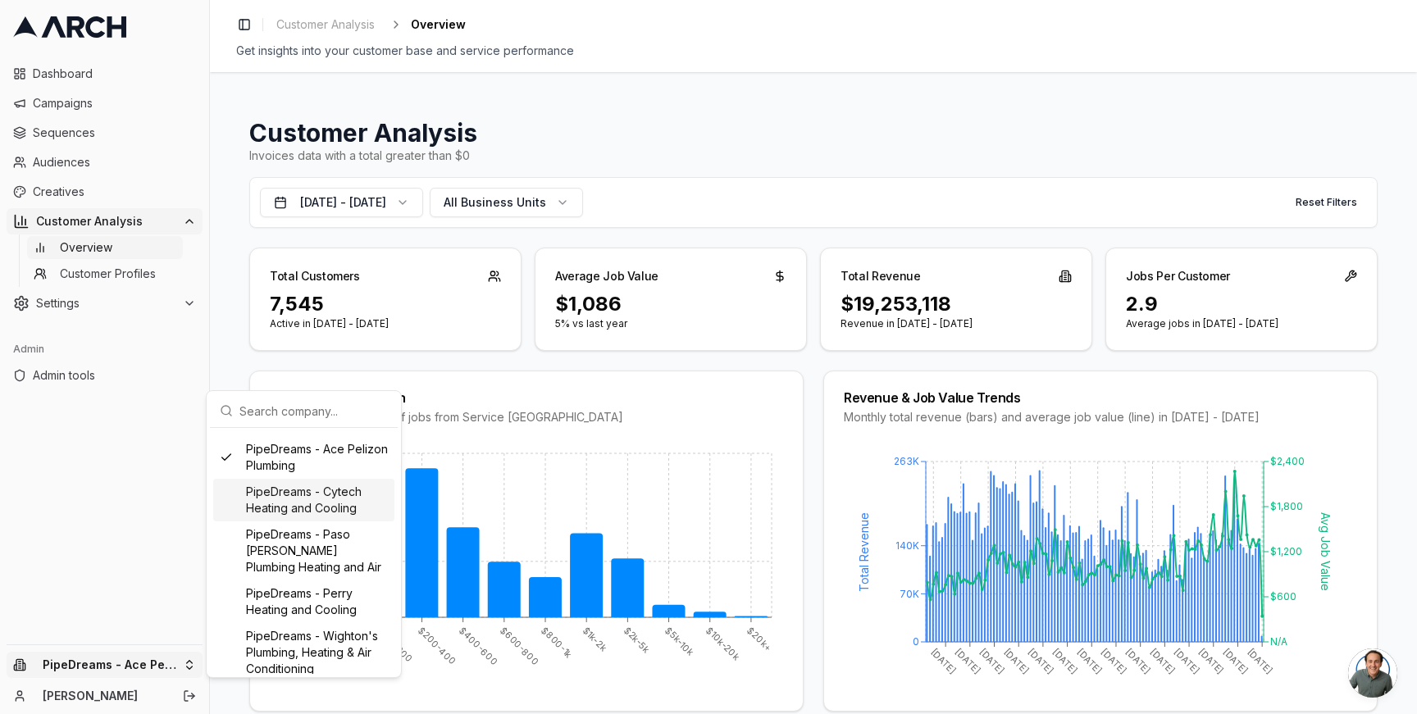
click at [278, 503] on div "PipeDreams - Cytech Heating and Cooling" at bounding box center [303, 500] width 181 height 43
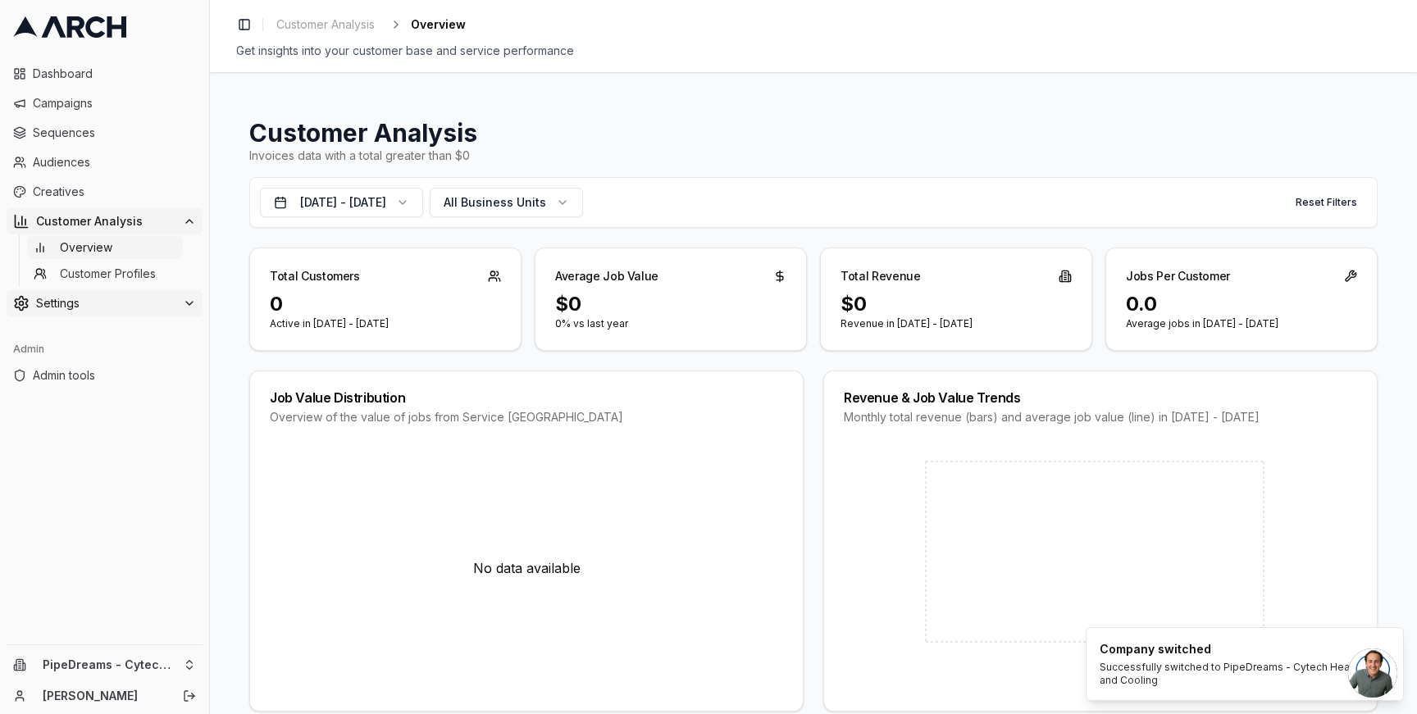
click at [127, 301] on span "Settings" at bounding box center [106, 303] width 140 height 16
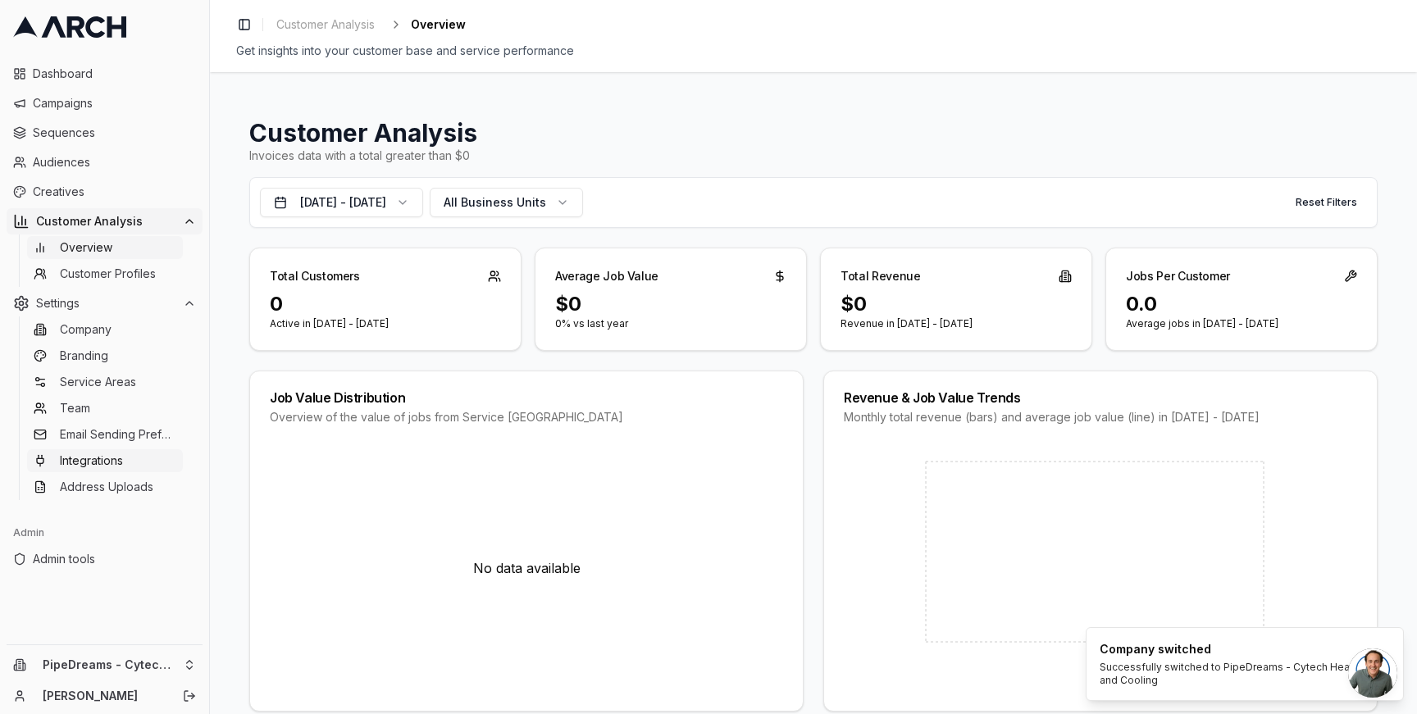
click at [135, 455] on link "Integrations" at bounding box center [105, 460] width 156 height 23
